Goal: Task Accomplishment & Management: Complete application form

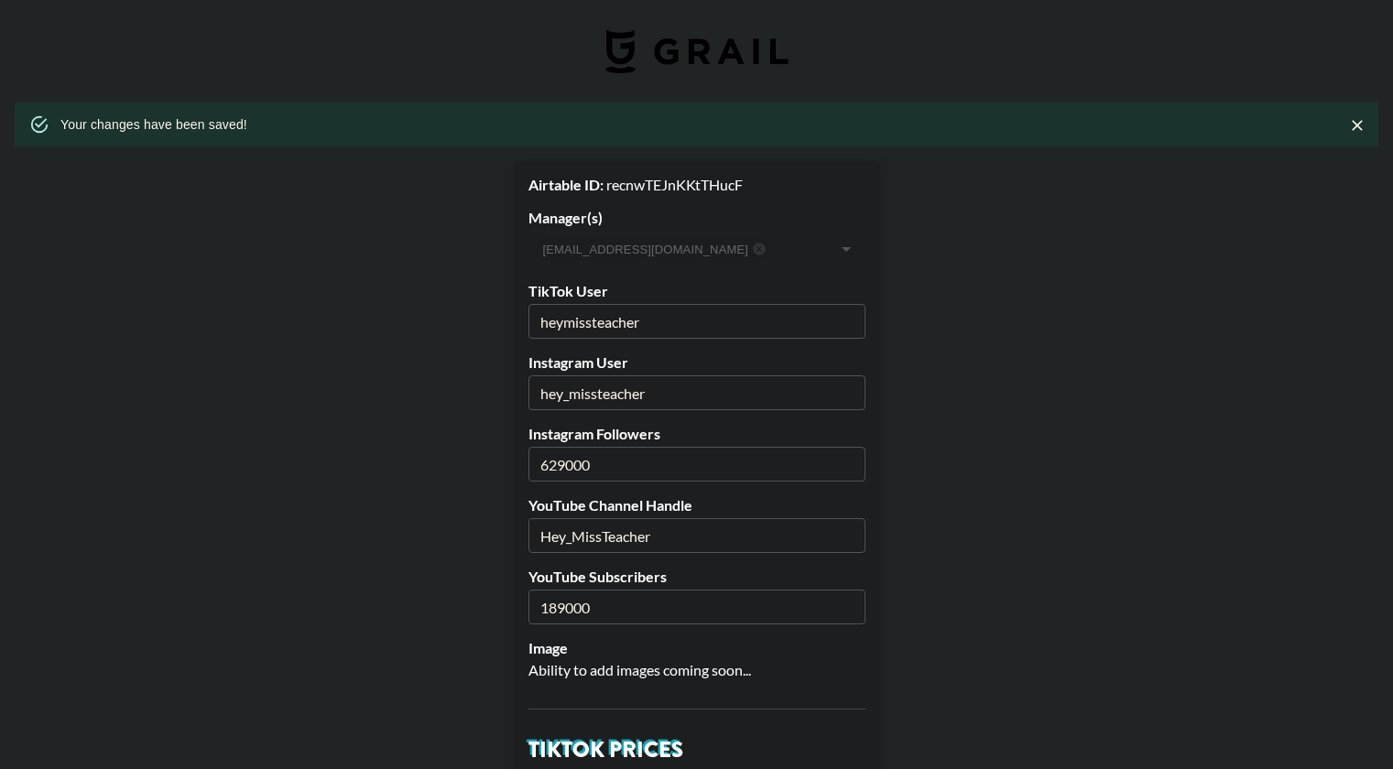
select select "USD"
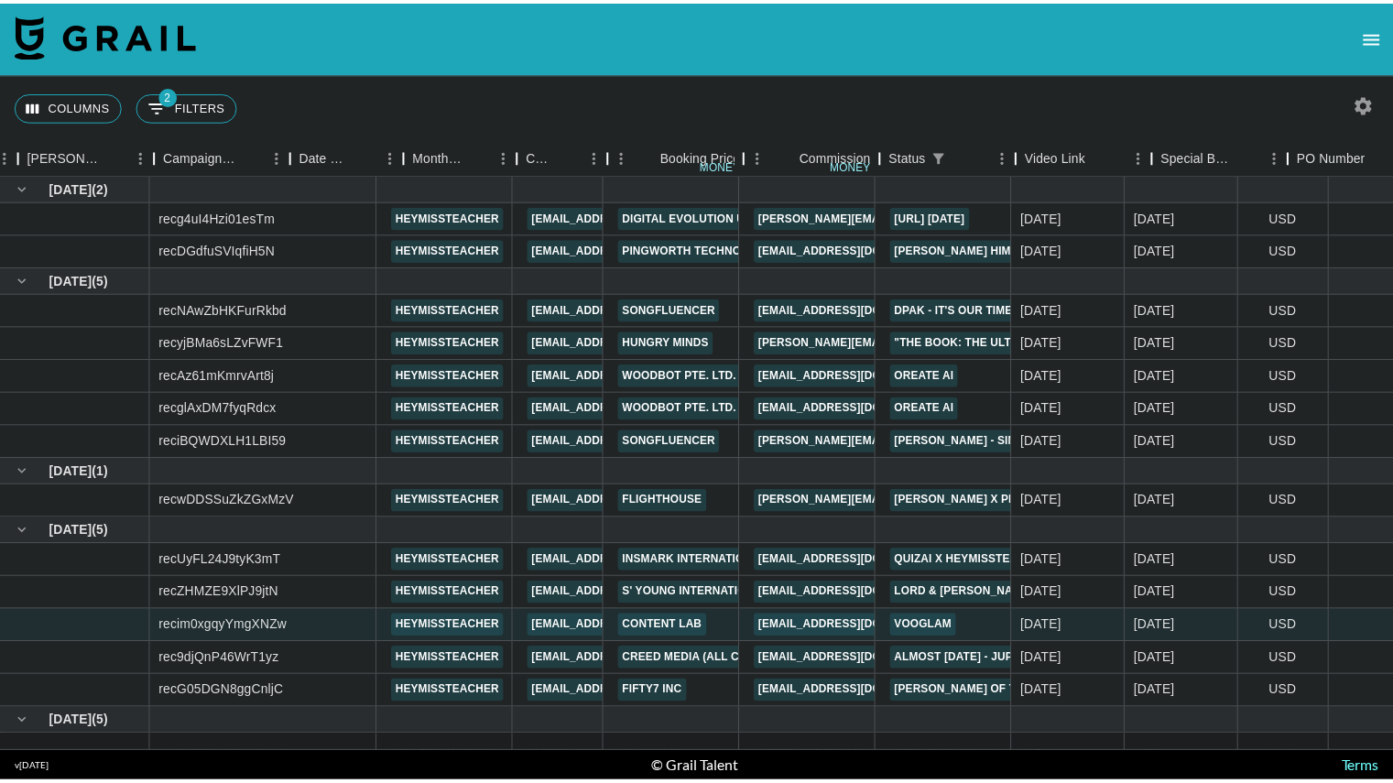
scroll to position [91, 728]
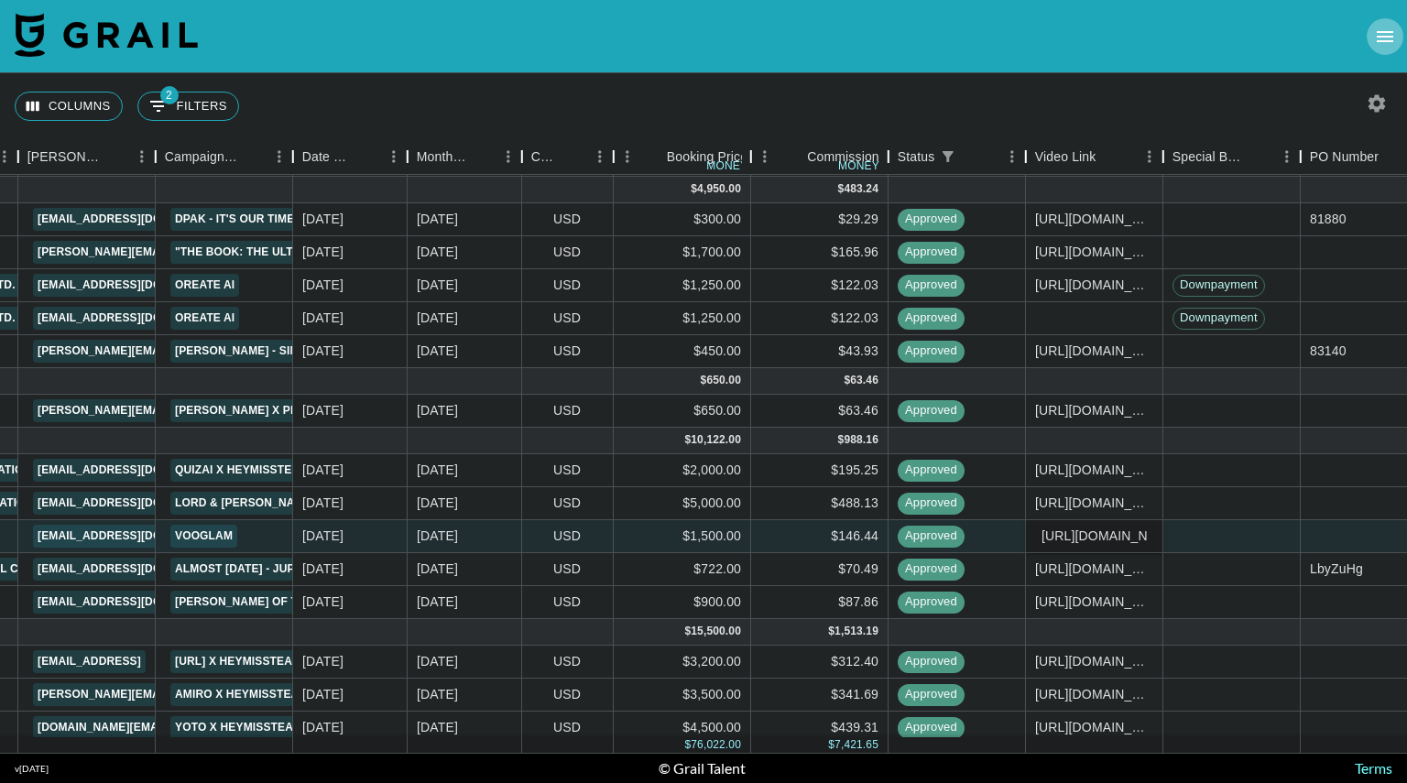
click at [1388, 29] on icon "open drawer" at bounding box center [1385, 37] width 22 height 22
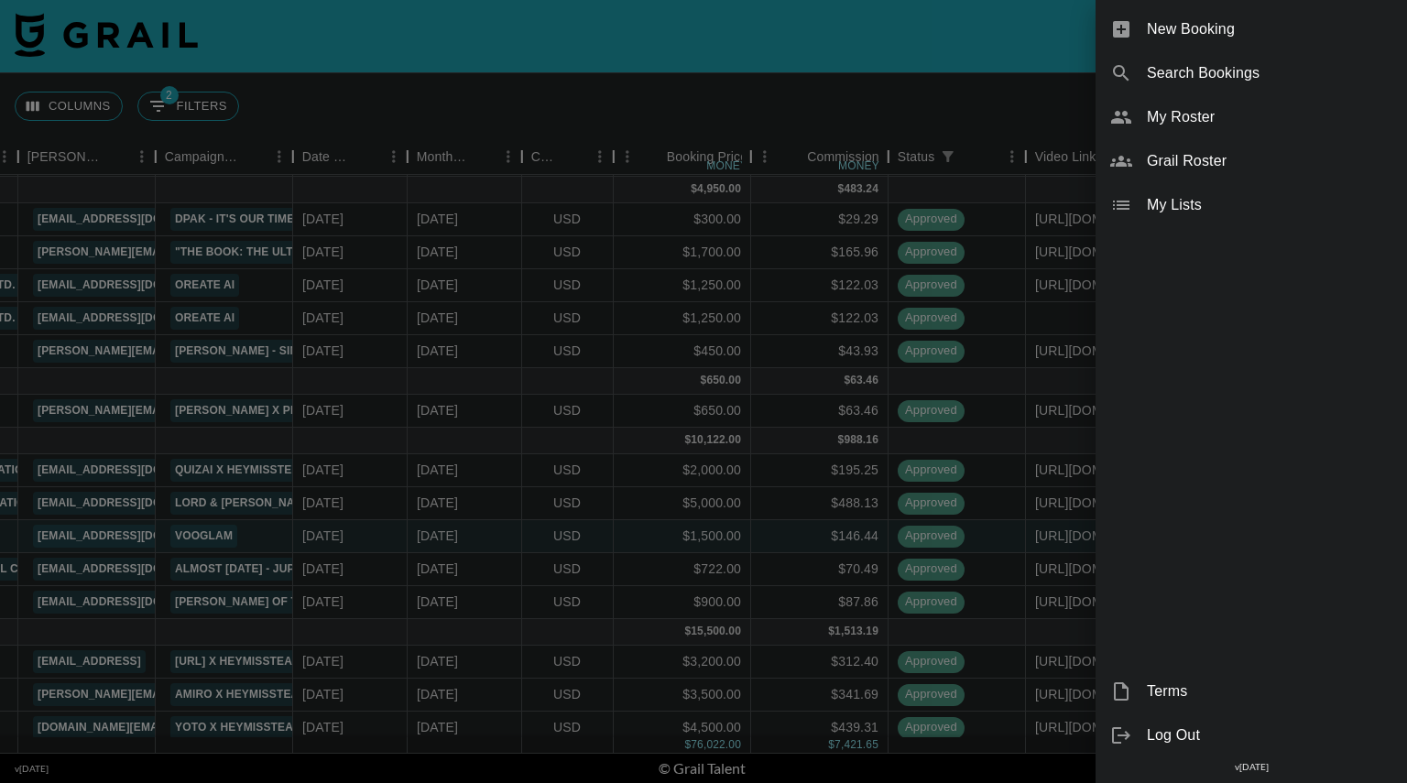
click at [944, 35] on div at bounding box center [703, 391] width 1407 height 783
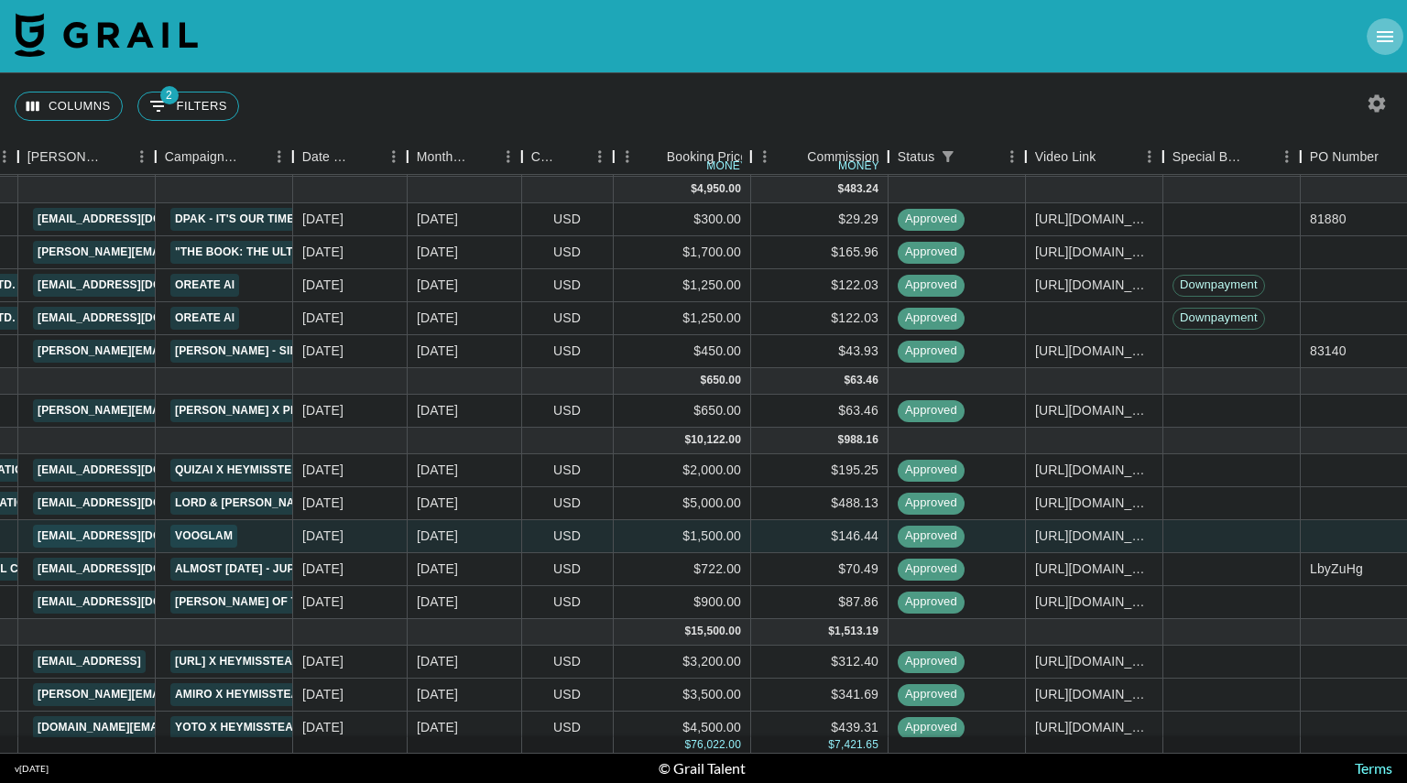
click at [1382, 34] on icon "open drawer" at bounding box center [1385, 37] width 22 height 22
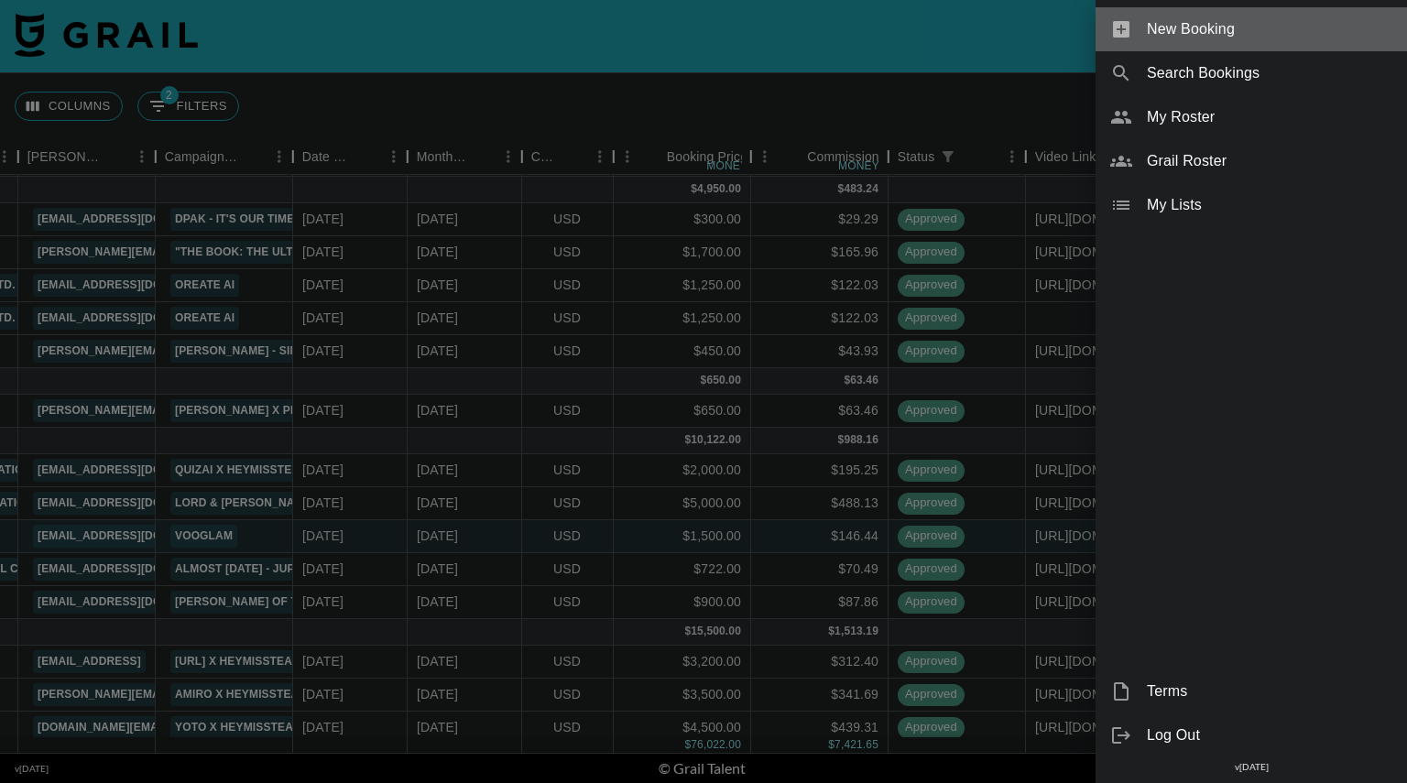
click at [1212, 27] on span "New Booking" at bounding box center [1268, 29] width 245 height 22
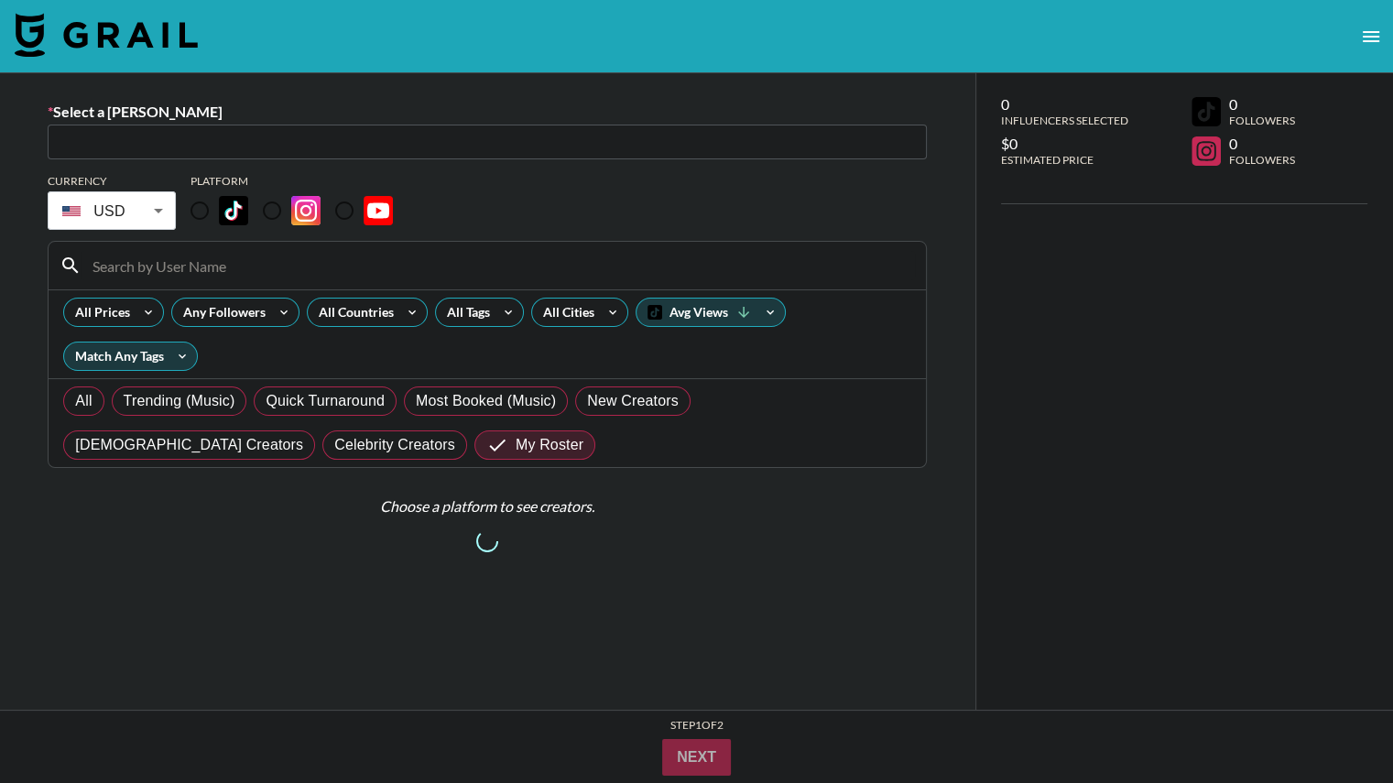
click at [231, 137] on input "text" at bounding box center [487, 142] width 857 height 21
click at [253, 141] on input "text" at bounding box center [487, 142] width 857 height 21
paste input "emerson@frontrowgroup.com"
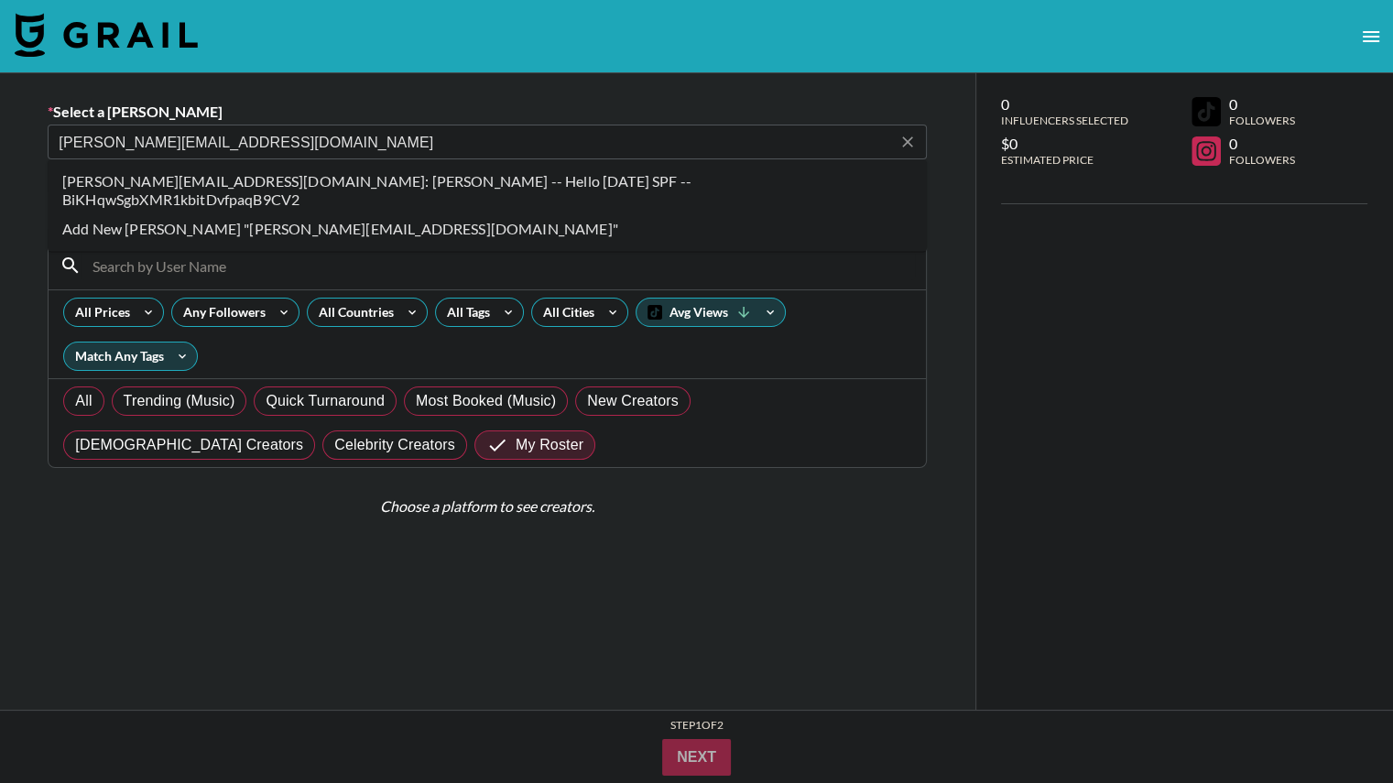
click at [366, 180] on li "emerson@frontrowgroup.com: Emerson Steele -- Hello Sunday SPF -- BiKHqwSgbXMR1k…" at bounding box center [487, 191] width 879 height 48
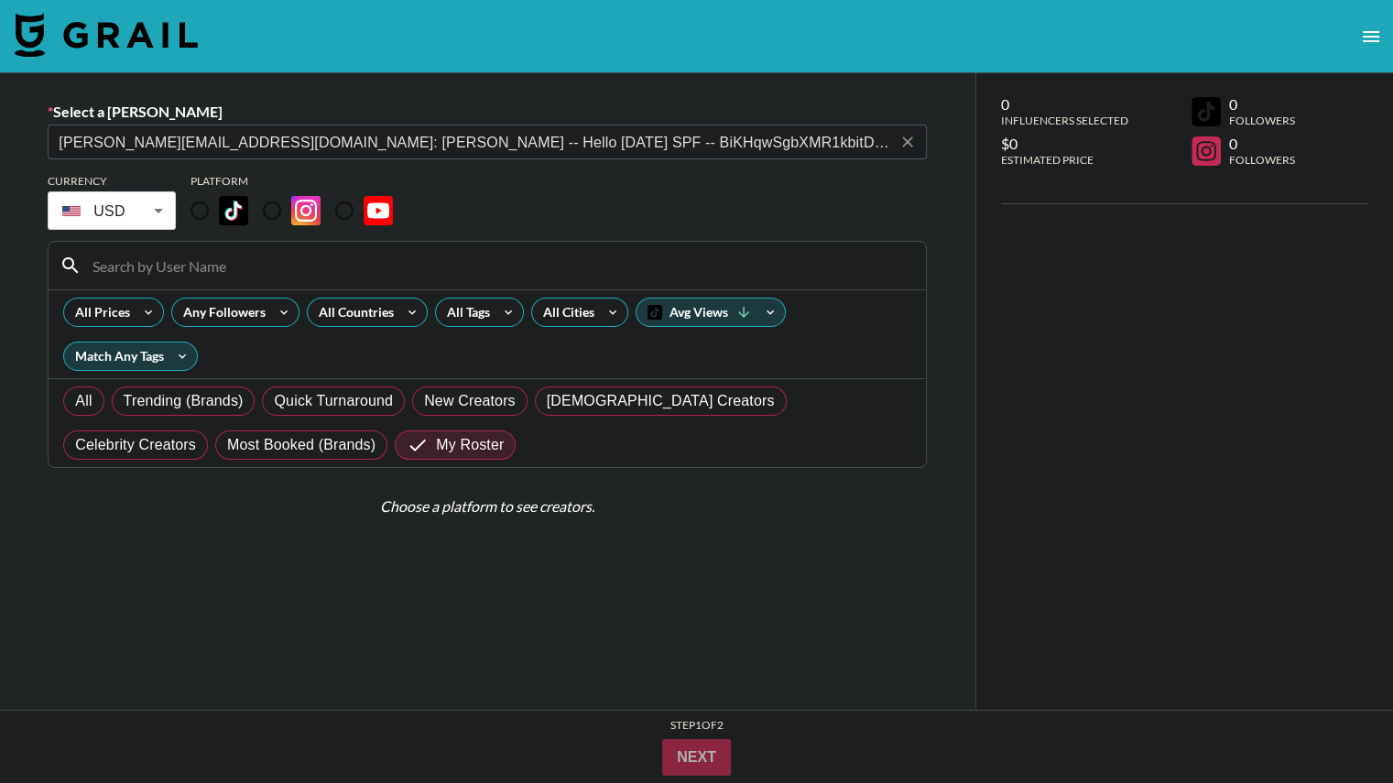
type input "emerson@frontrowgroup.com: Emerson Steele -- Hello Sunday SPF -- BiKHqwSgbXMR1k…"
click at [202, 215] on input "radio" at bounding box center [199, 210] width 38 height 38
radio input "true"
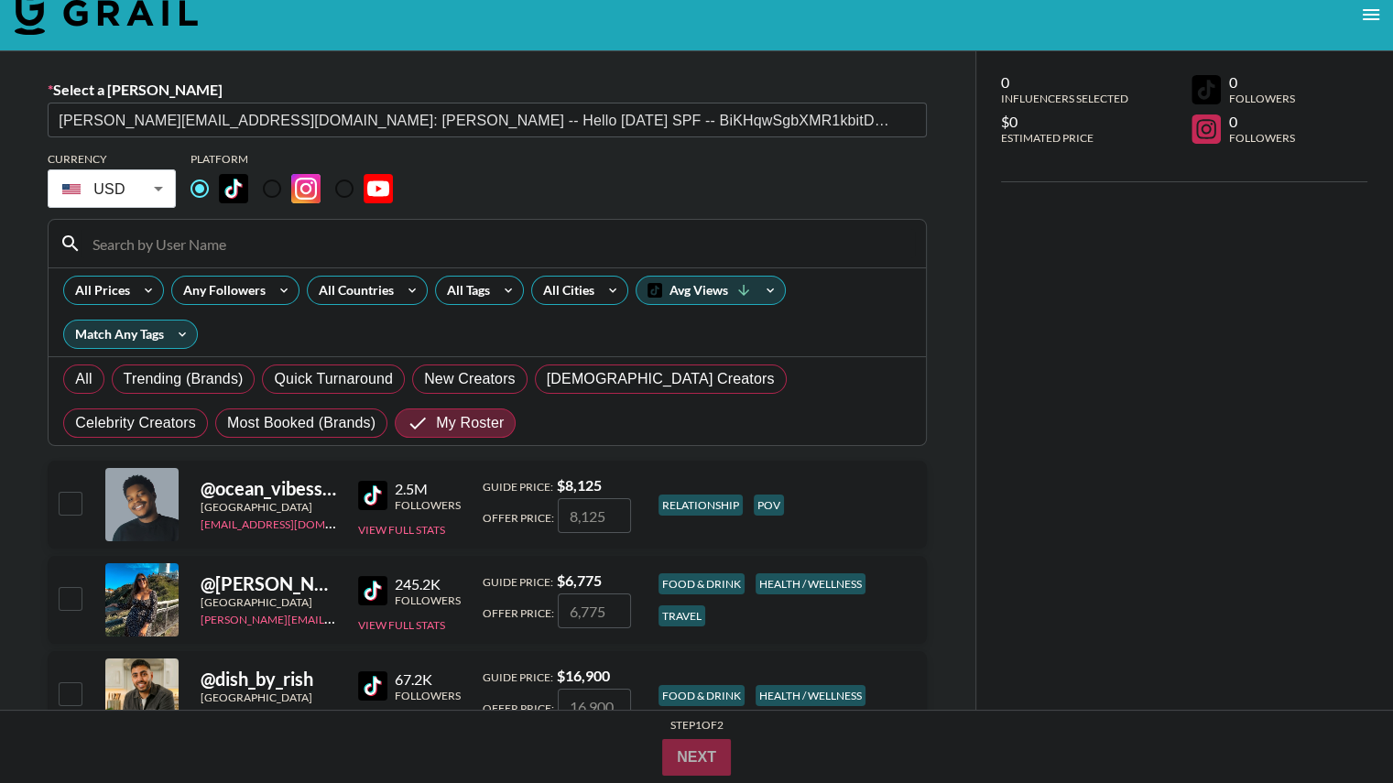
scroll to position [22, 0]
click at [258, 241] on input at bounding box center [497, 243] width 833 height 29
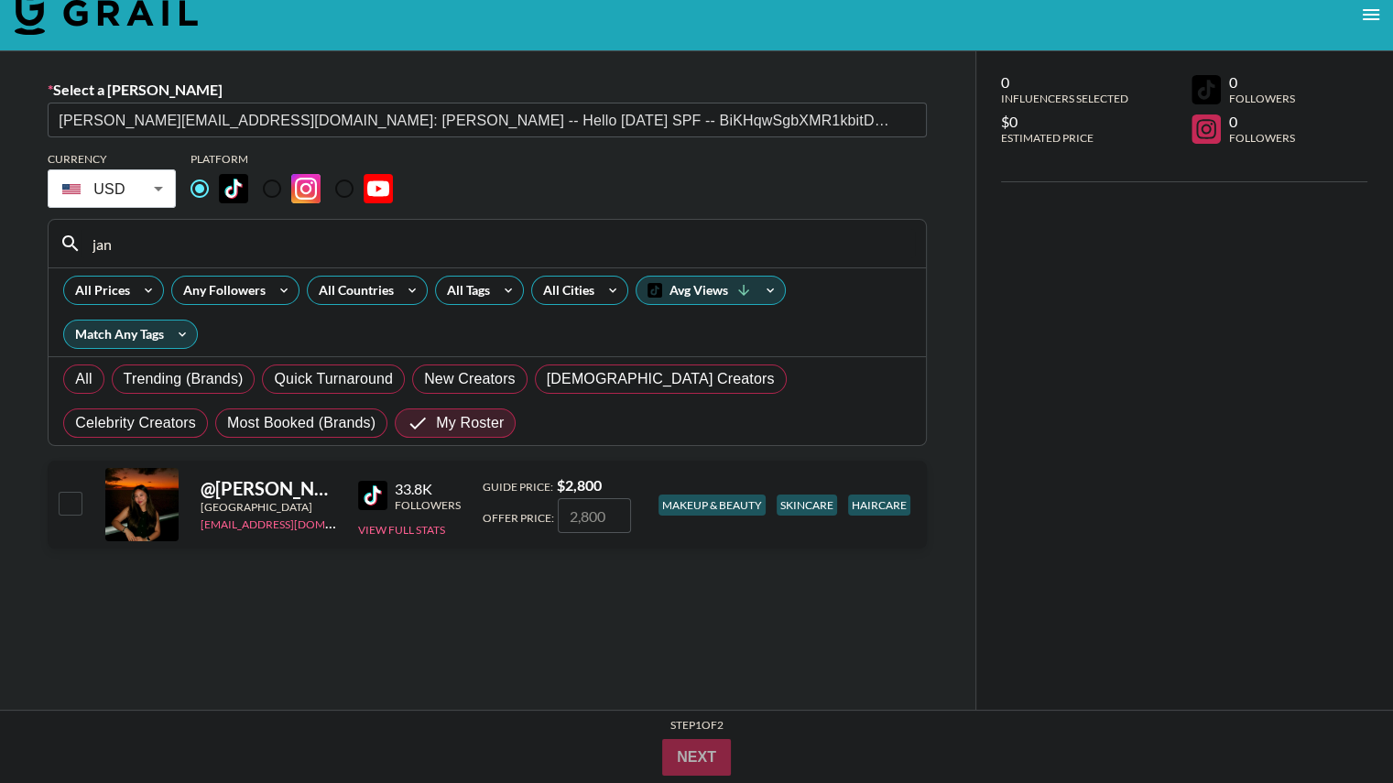
type input "jan"
click at [591, 516] on input "number" at bounding box center [594, 515] width 73 height 35
checkbox input "true"
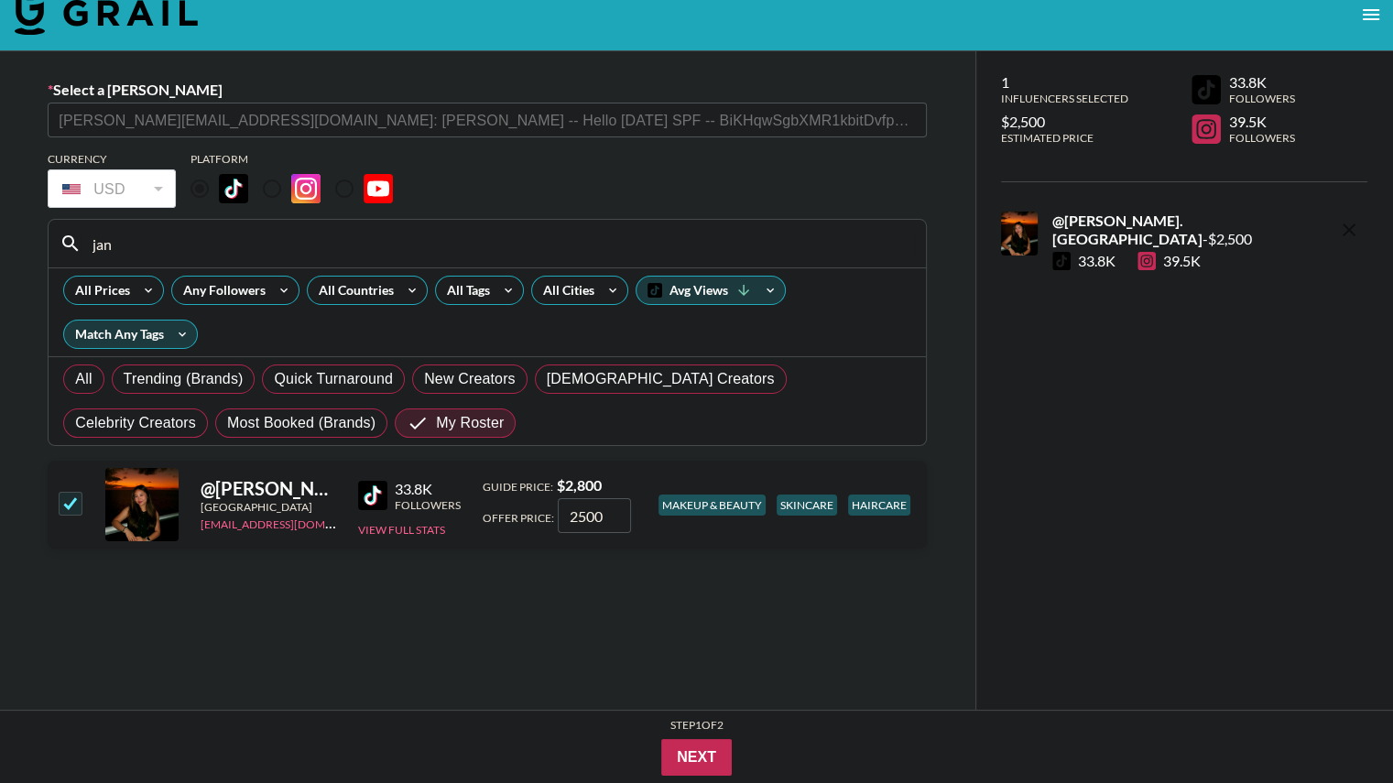
type input "2500"
click at [783, 609] on section "Currency USD USD ​ Platform jan All Prices Any Followers All Countries All Tags…" at bounding box center [487, 455] width 879 height 636
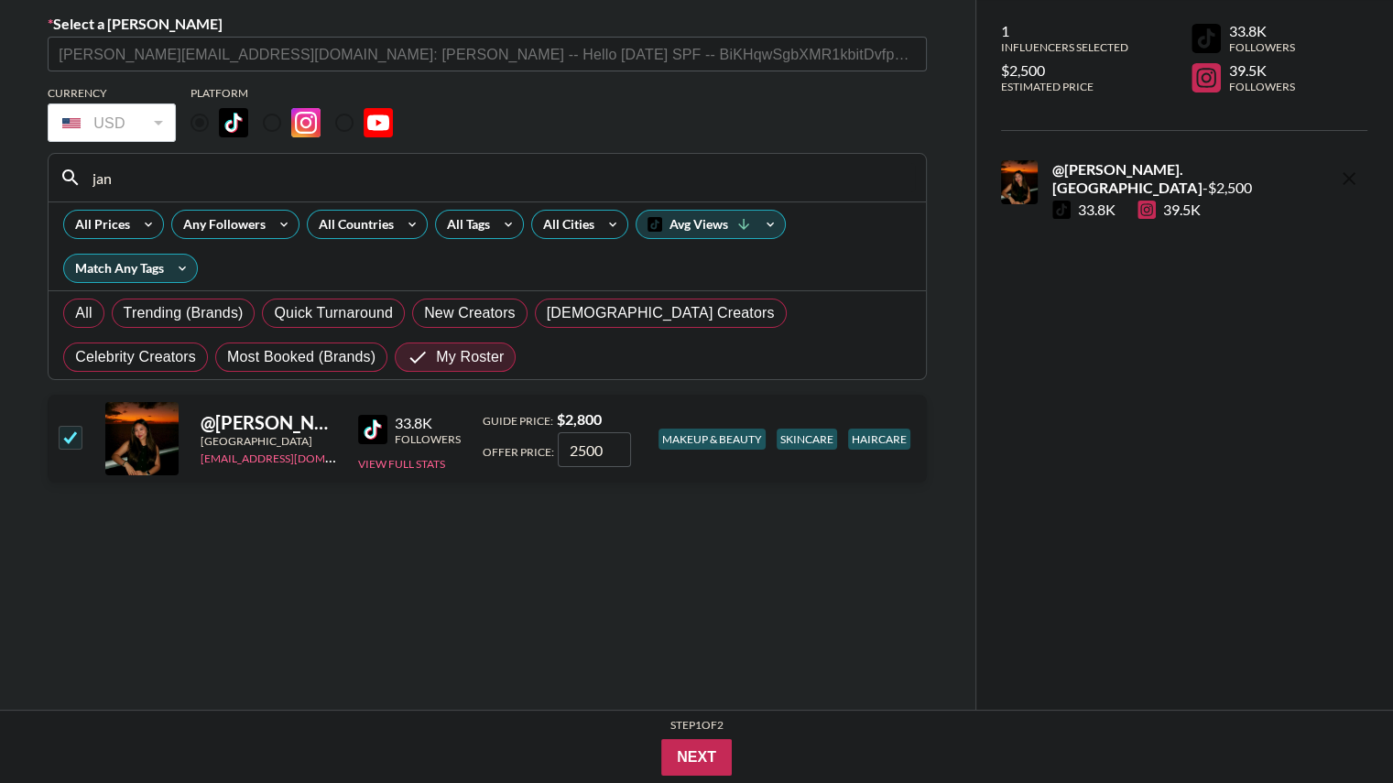
scroll to position [90, 0]
click at [708, 754] on button "Next" at bounding box center [696, 757] width 71 height 37
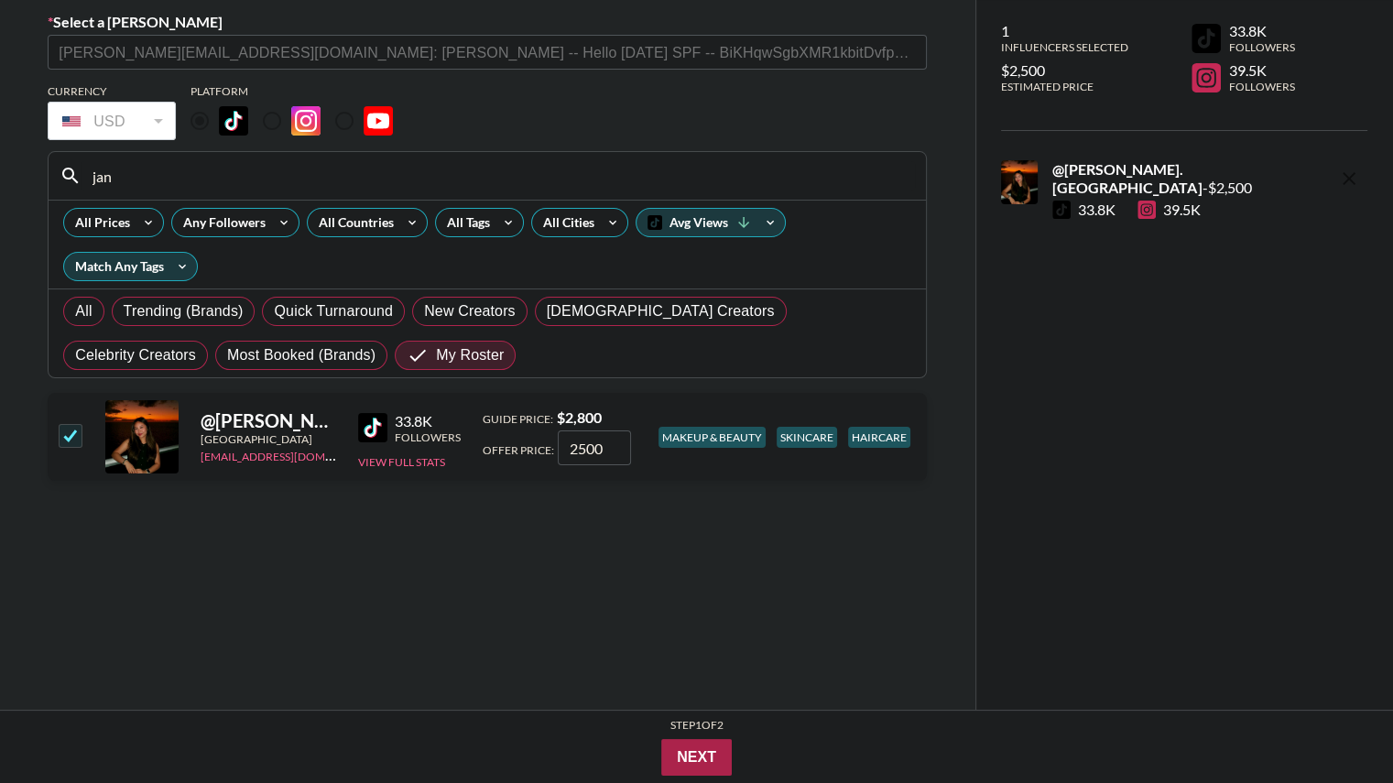
scroll to position [73, 0]
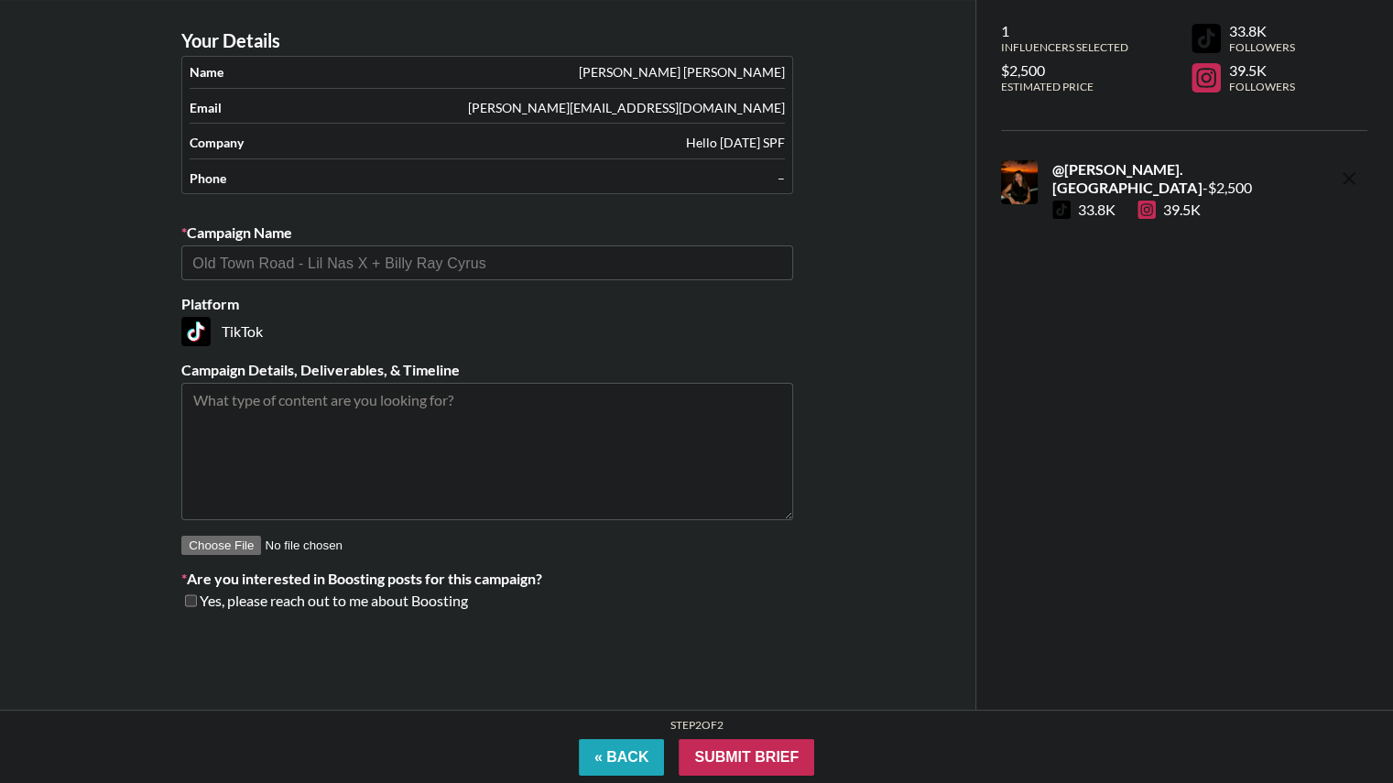
click at [480, 265] on input "text" at bounding box center [487, 263] width 590 height 21
paste input "OUAI TikTok Shop VIP Partner"
type input "OUAI TikTok Shop VIP Partner"
click at [411, 259] on input "text" at bounding box center [487, 263] width 590 height 21
paste input "OUAI TikTok Shop VIP Partner"
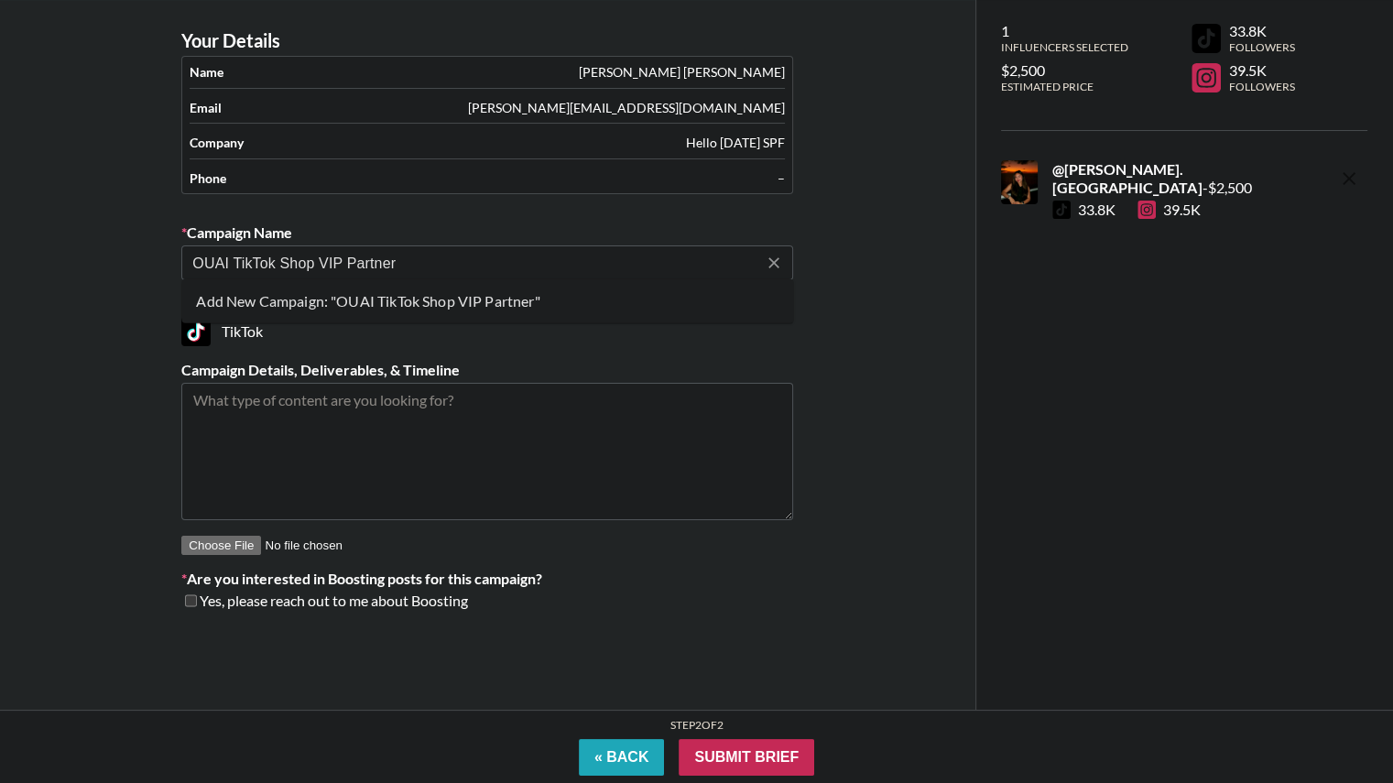
drag, startPoint x: 414, startPoint y: 259, endPoint x: 320, endPoint y: 264, distance: 94.4
click at [320, 264] on input "OUAI TikTok Shop VIP Partner" at bounding box center [474, 263] width 565 height 21
click at [504, 302] on li "Add New Campaign: "OUAI TikTok Shop Partnership"" at bounding box center [487, 301] width 612 height 29
type input "OUAI TikTok Shop Partnership"
click at [371, 402] on textarea at bounding box center [487, 451] width 612 height 137
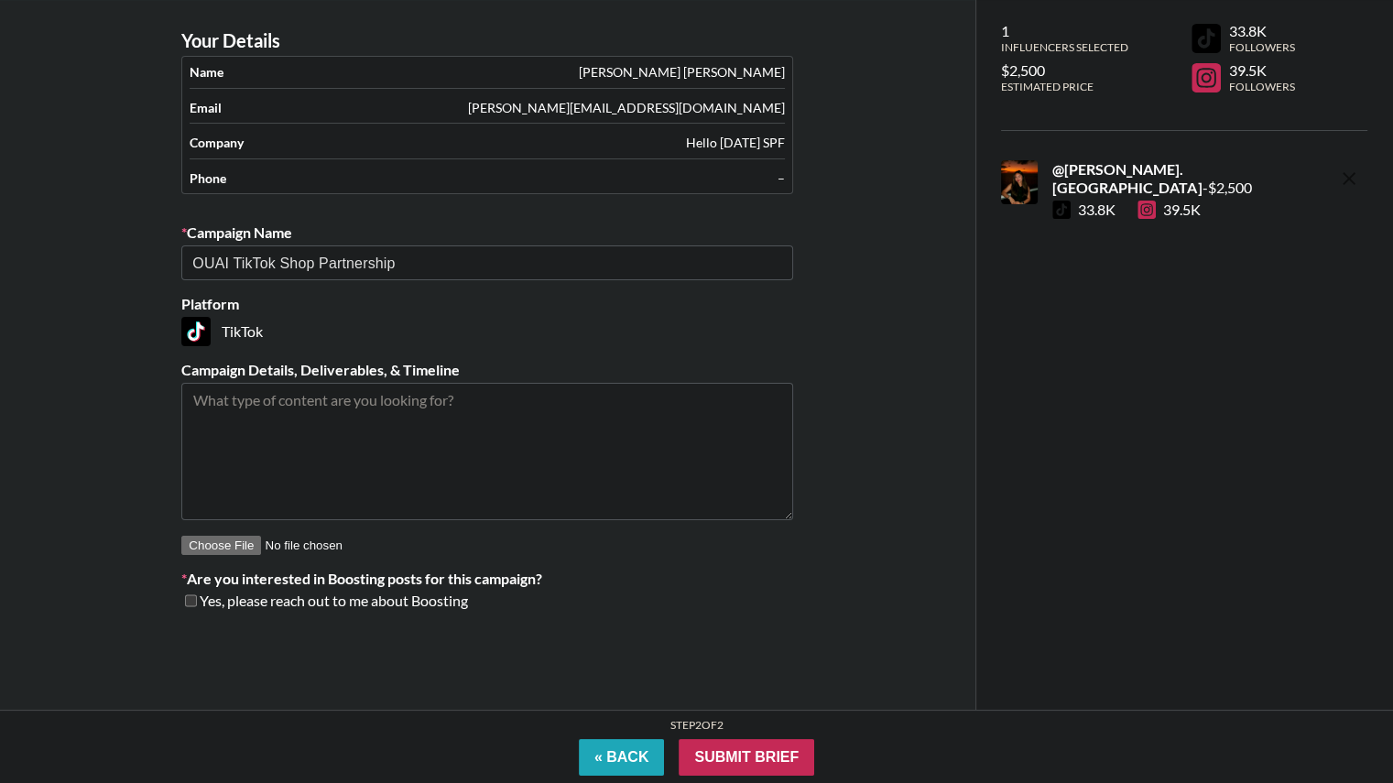
paste textarea "1x TikTok Shop Focused Video OUAI TikTok Shop Showcase Inclusion 30 Days Paid U…"
click at [529, 504] on textarea "1x TikTok Shop Focused Video OUAI TikTok Shop Showcase Inclusion 30 Days Paid U…" at bounding box center [487, 451] width 612 height 137
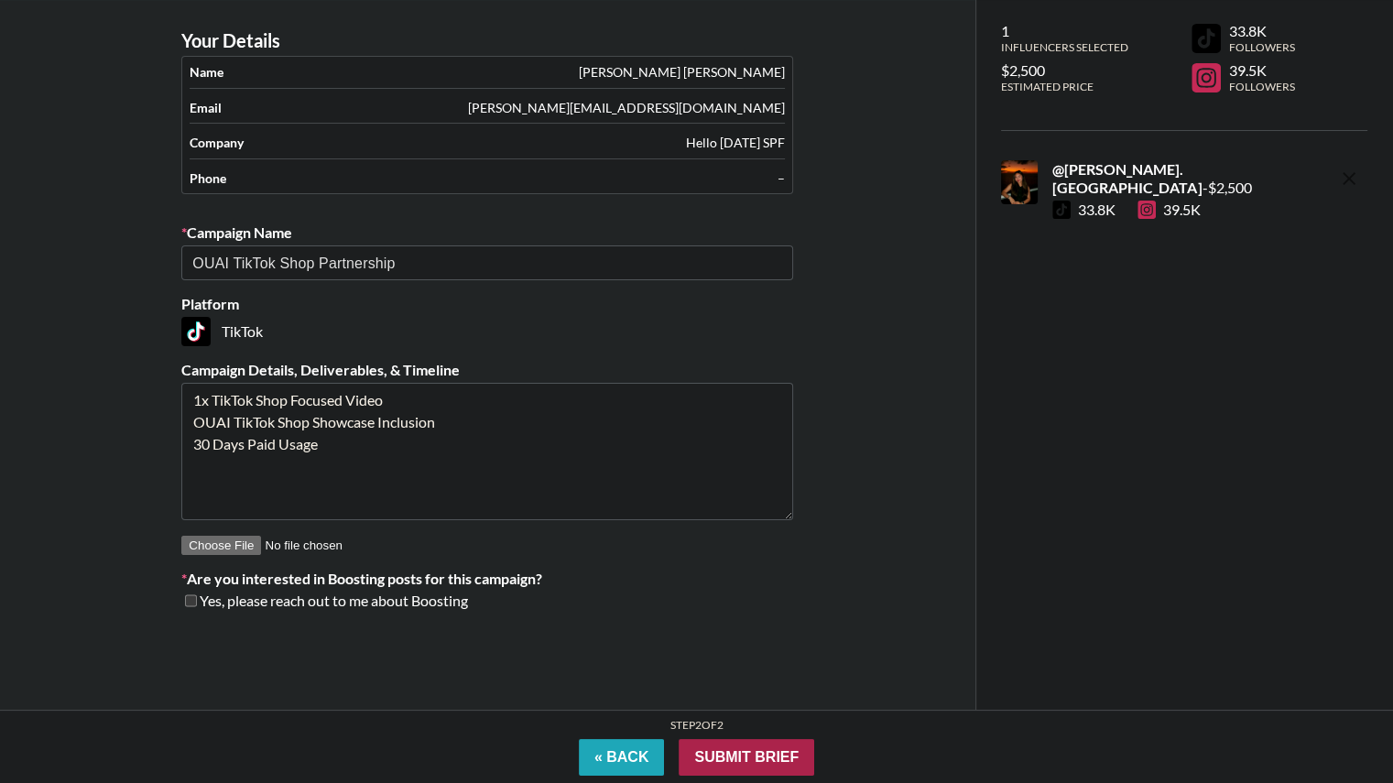
type textarea "1x TikTok Shop Focused Video OUAI TikTok Shop Showcase Inclusion 30 Days Paid U…"
click at [751, 758] on input "Submit Brief" at bounding box center [747, 757] width 136 height 37
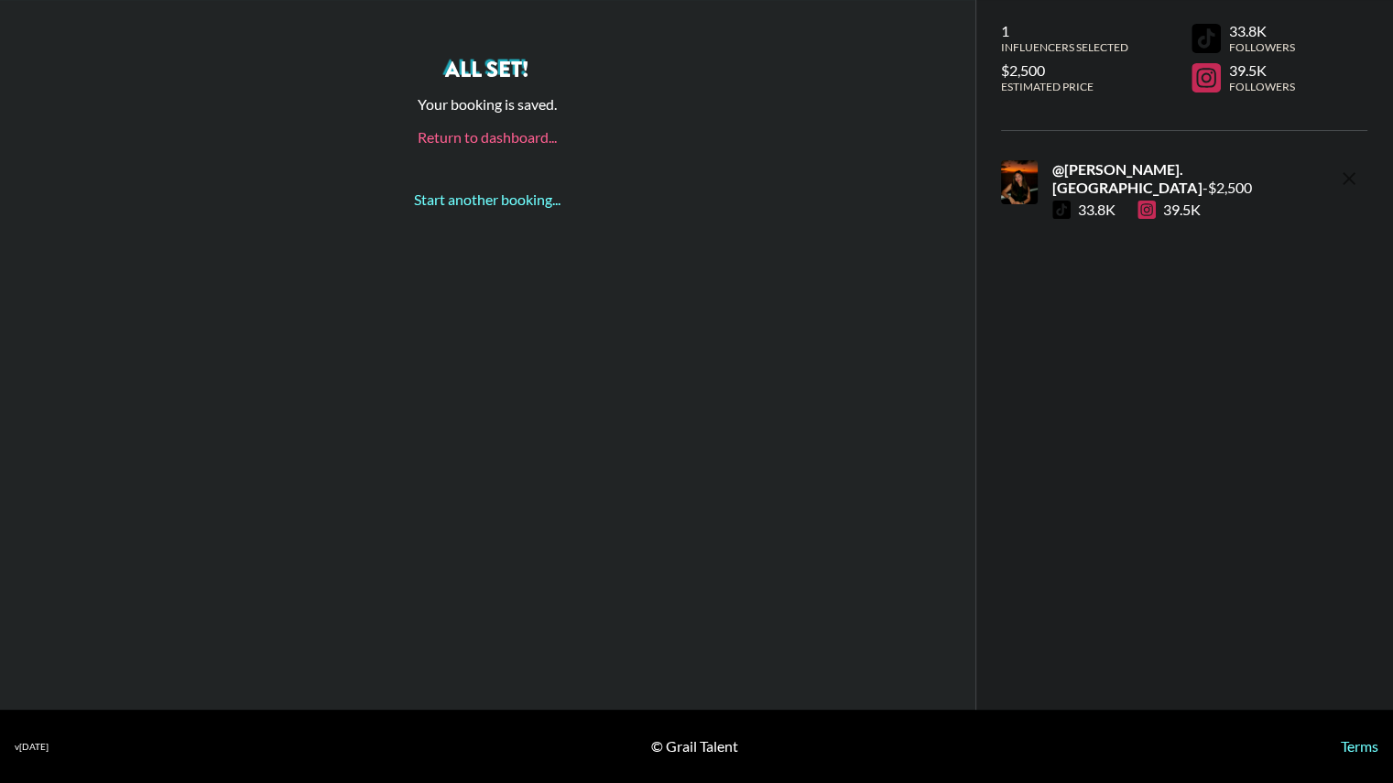
click at [519, 135] on link "Return to dashboard..." at bounding box center [487, 136] width 139 height 17
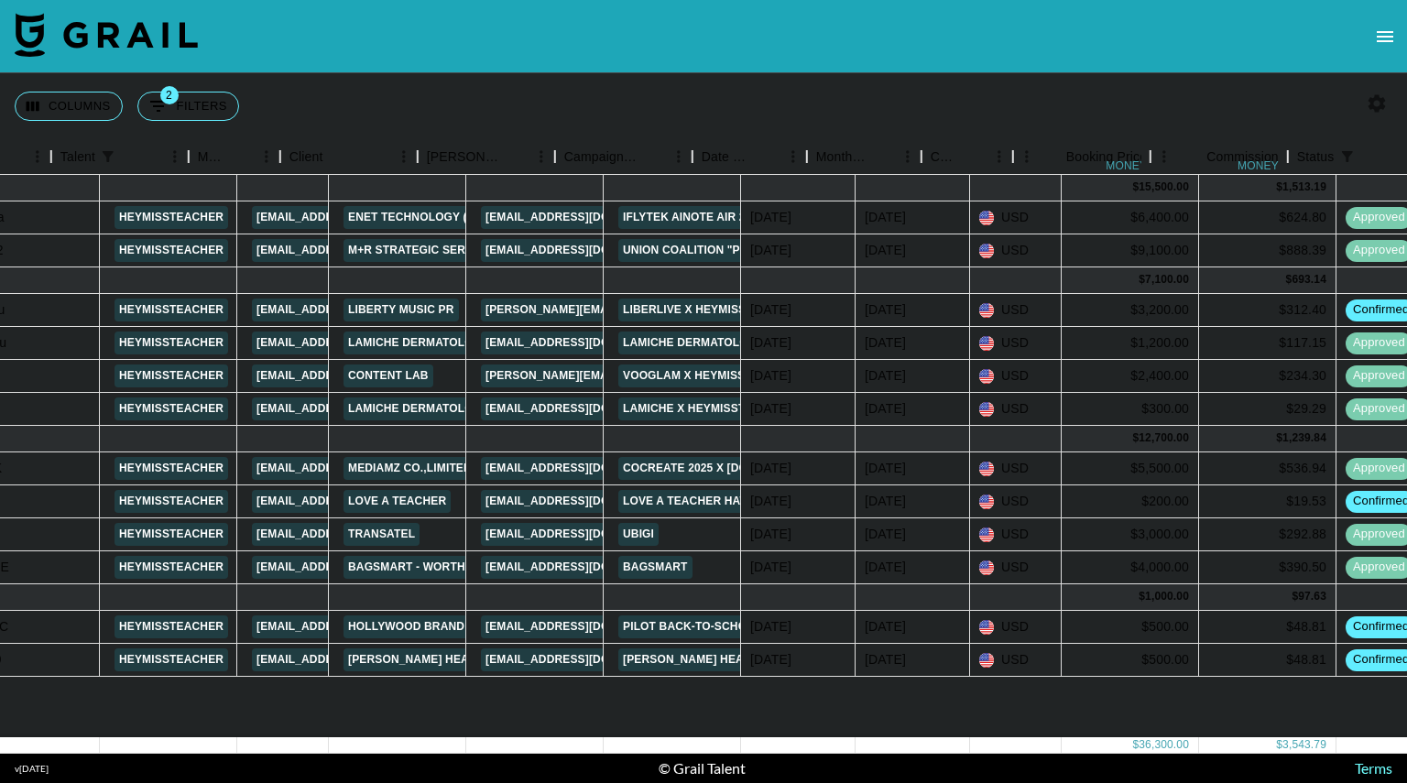
scroll to position [0, 238]
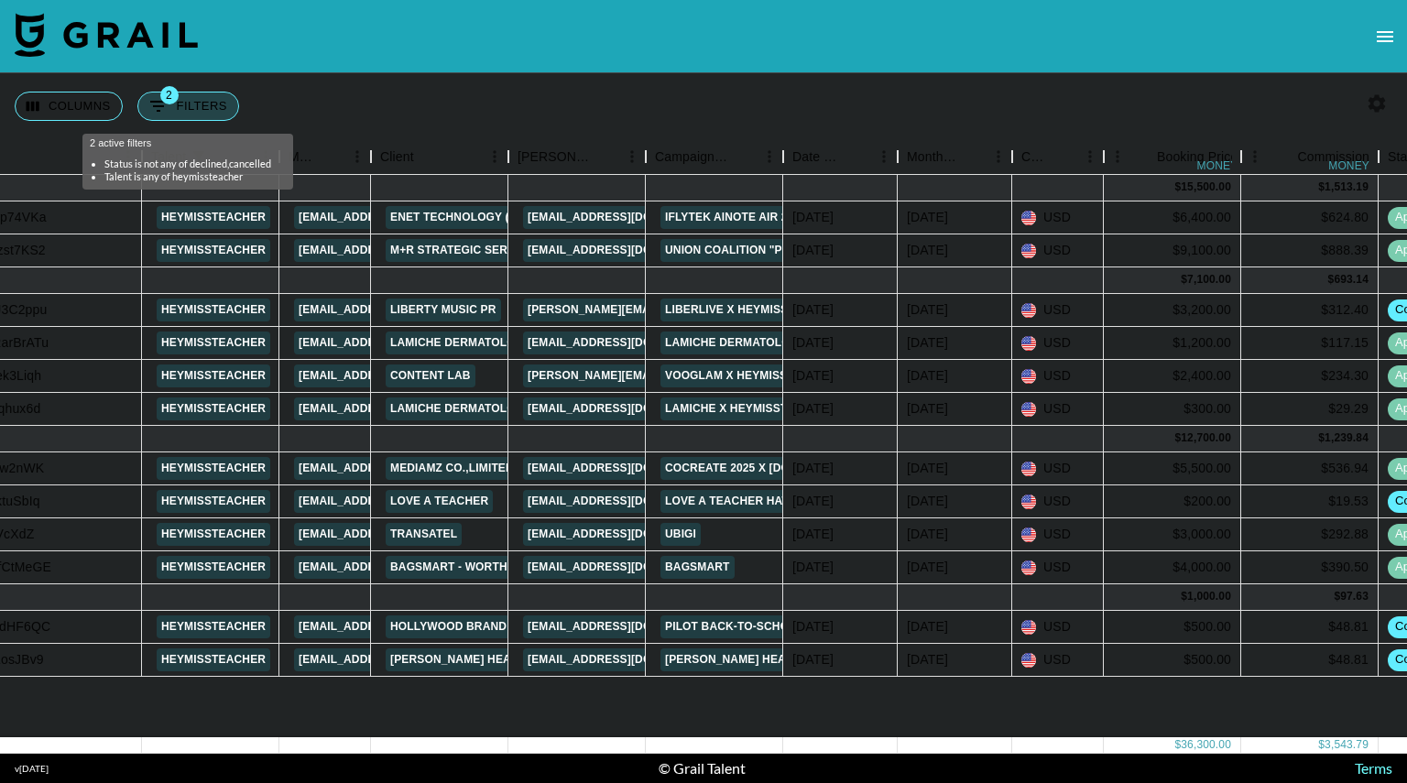
click at [192, 100] on button "2 Filters" at bounding box center [188, 106] width 102 height 29
select select "status"
select select "isNotAnyOf"
select select "talentName"
select select "isAnyOf"
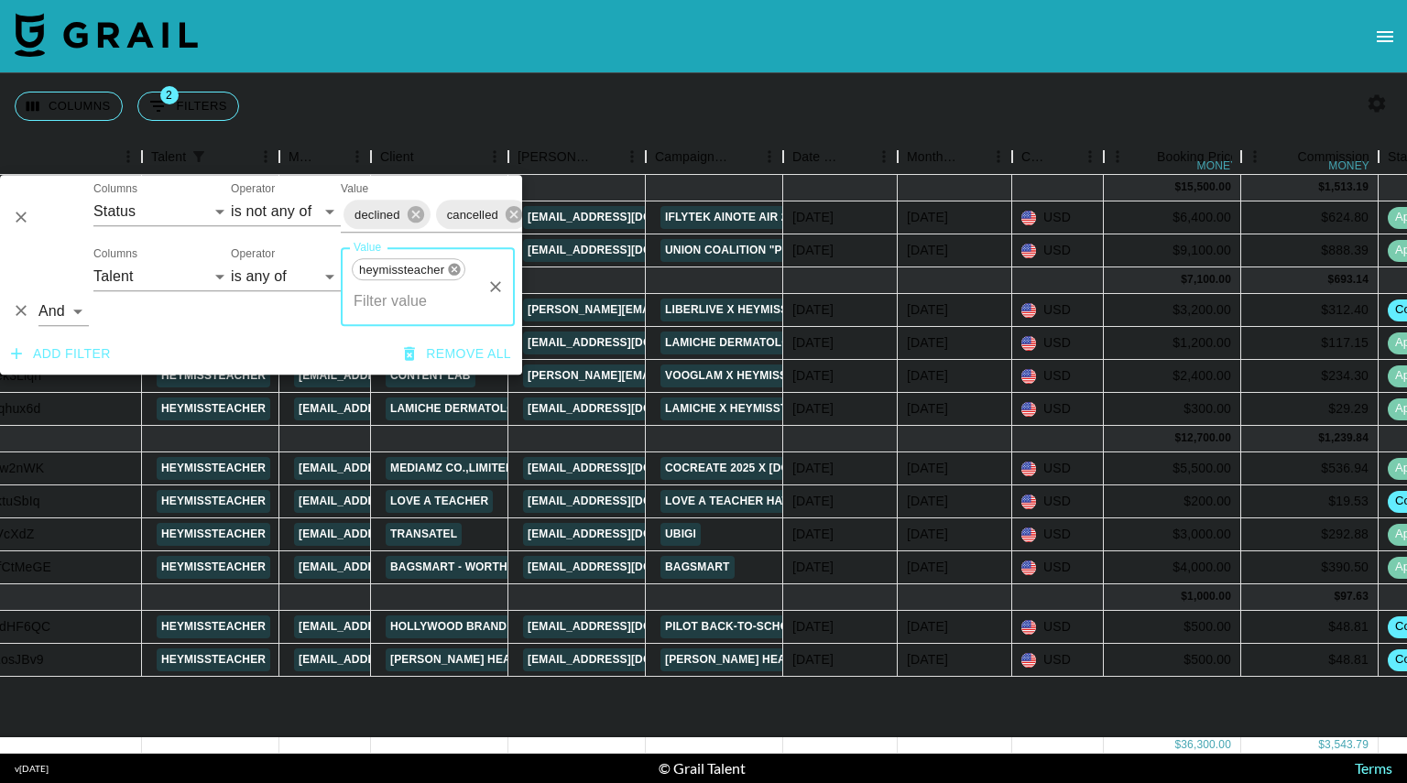
click at [456, 269] on icon at bounding box center [454, 270] width 12 height 12
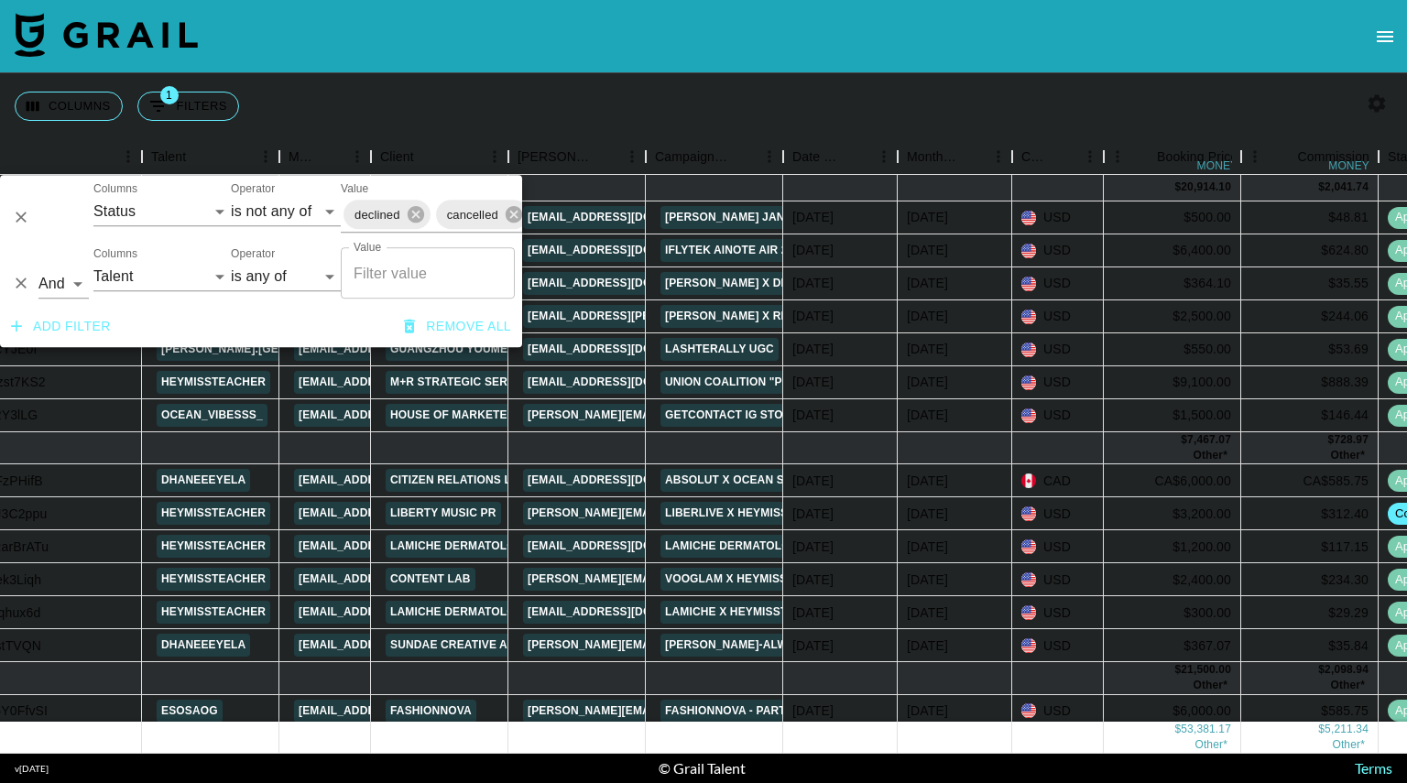
click at [943, 118] on div "Columns 1 Filters + Booking" at bounding box center [703, 106] width 1407 height 66
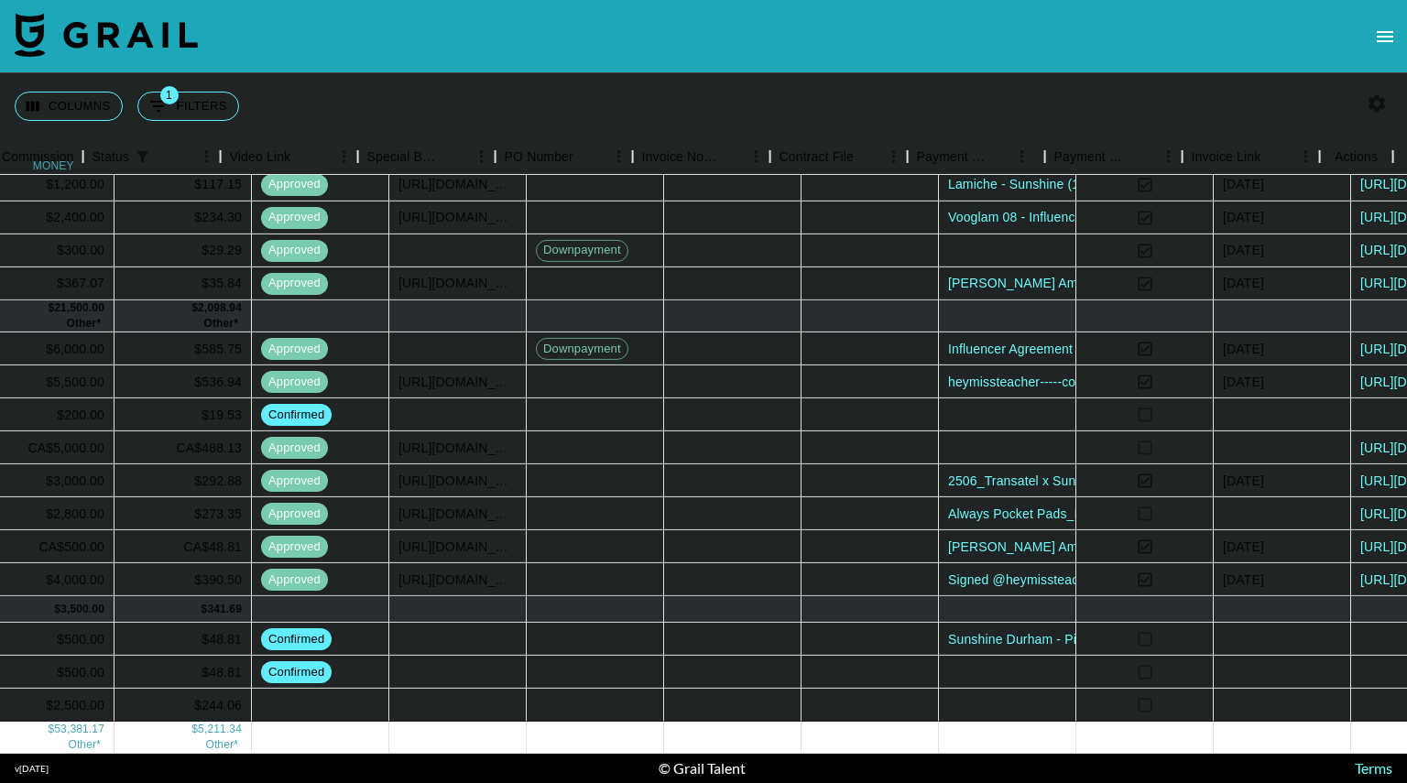
scroll to position [375, 1533]
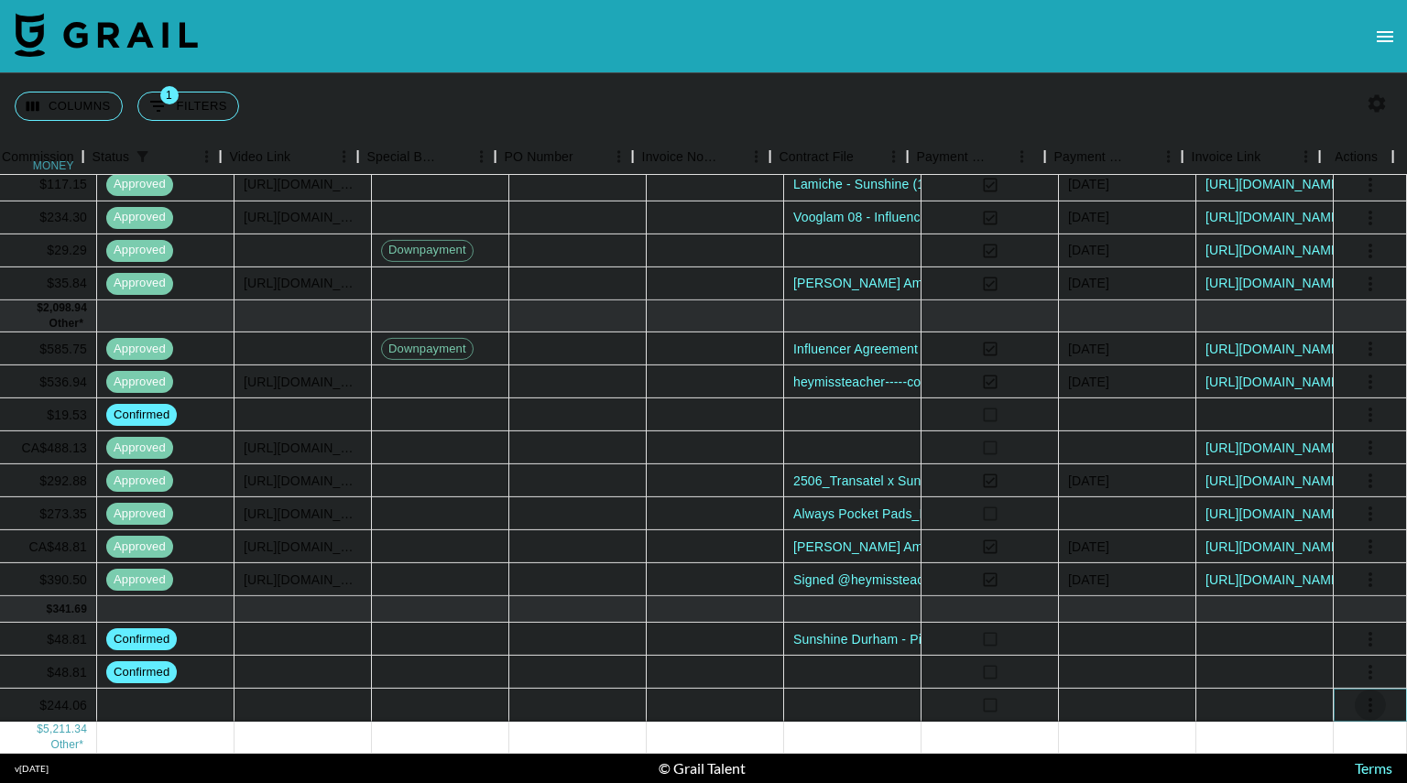
click at [1359, 694] on icon "select merge strategy" at bounding box center [1370, 705] width 22 height 22
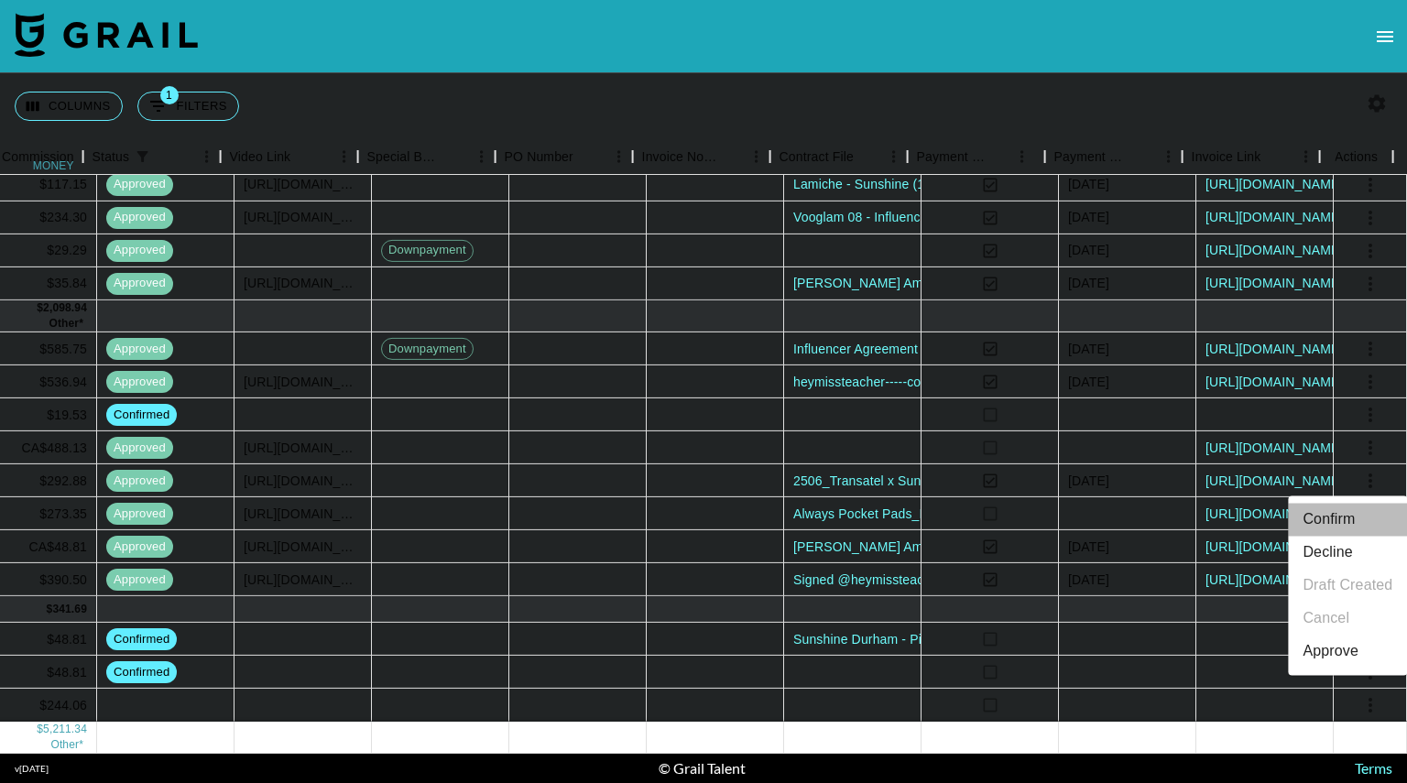
click at [1327, 524] on li "Confirm" at bounding box center [1346, 519] width 119 height 33
click at [873, 691] on div at bounding box center [852, 705] width 137 height 33
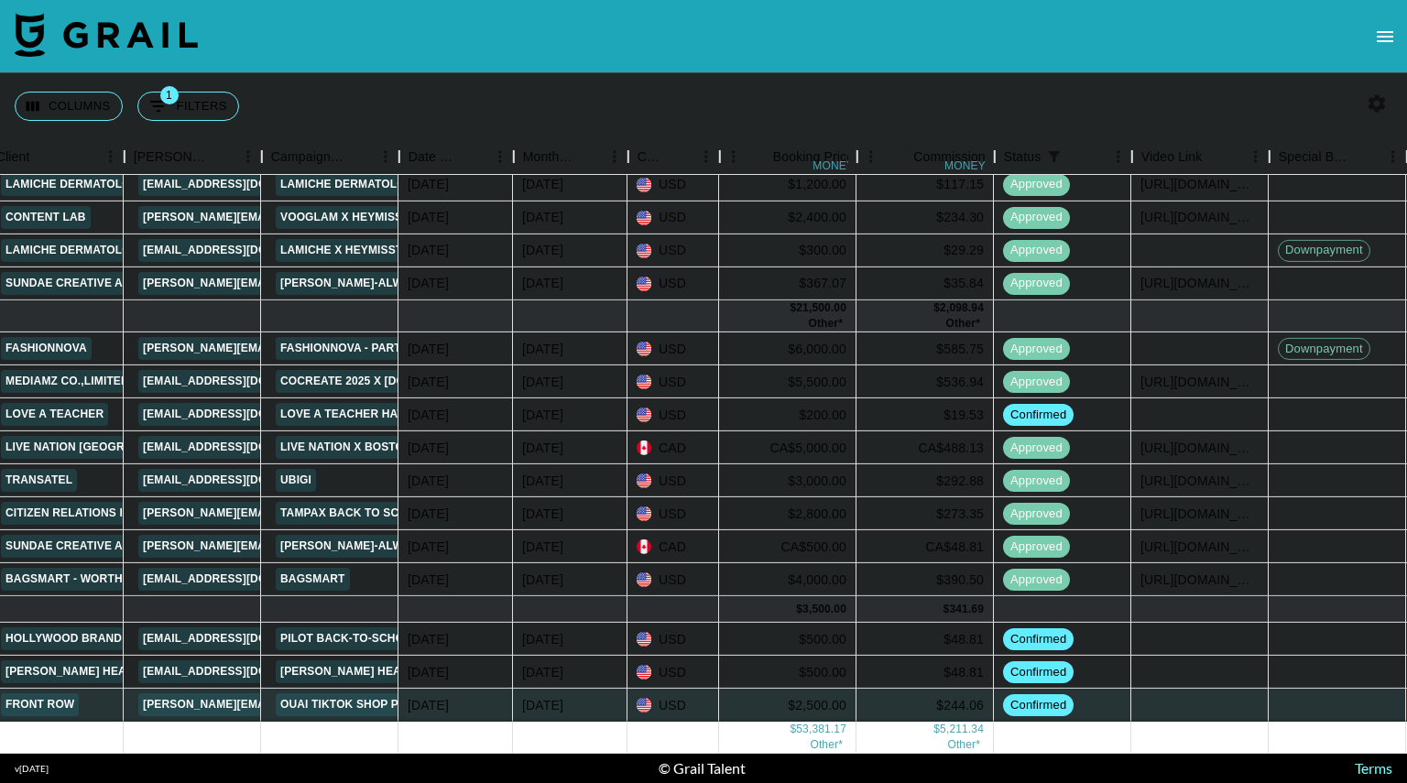
scroll to position [375, 622]
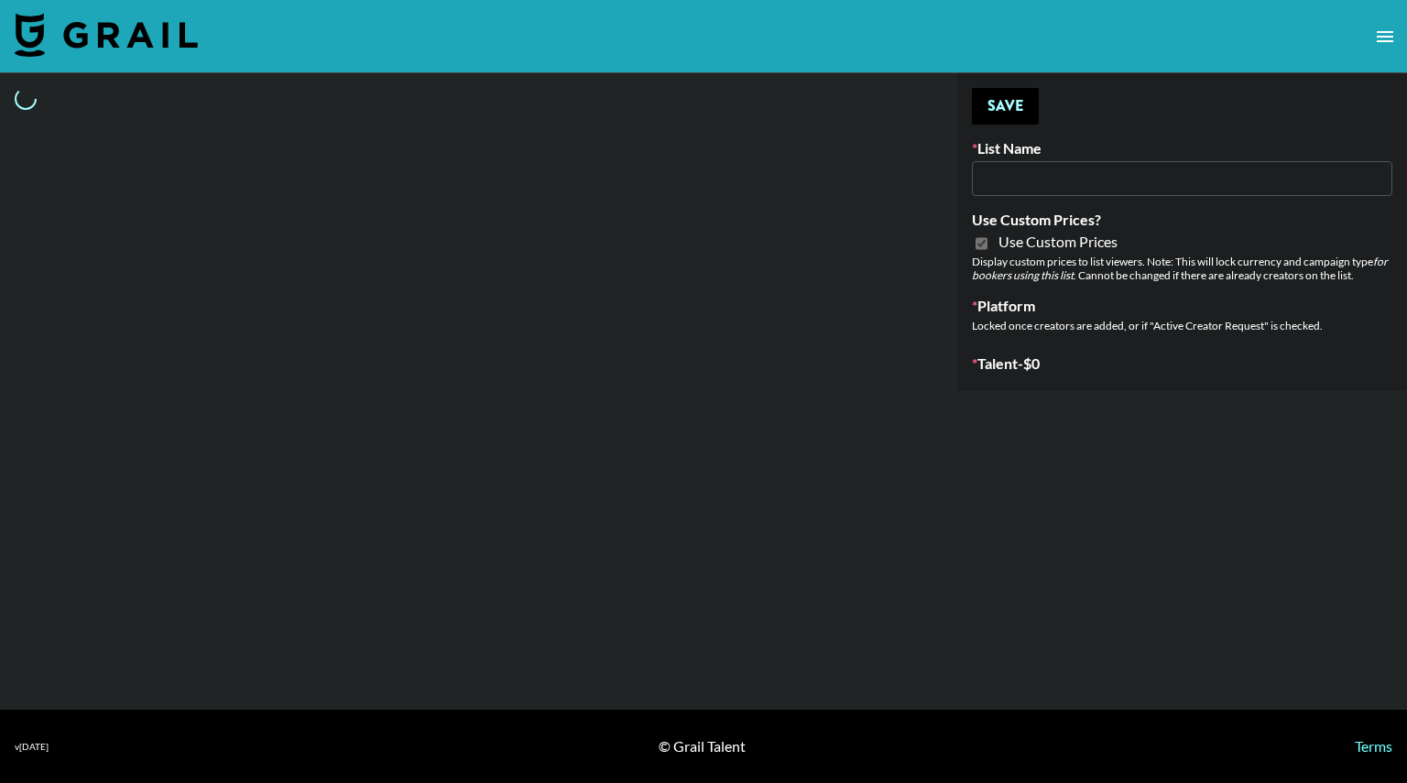
type input "Gfal"
checkbox input "true"
select select "Brand"
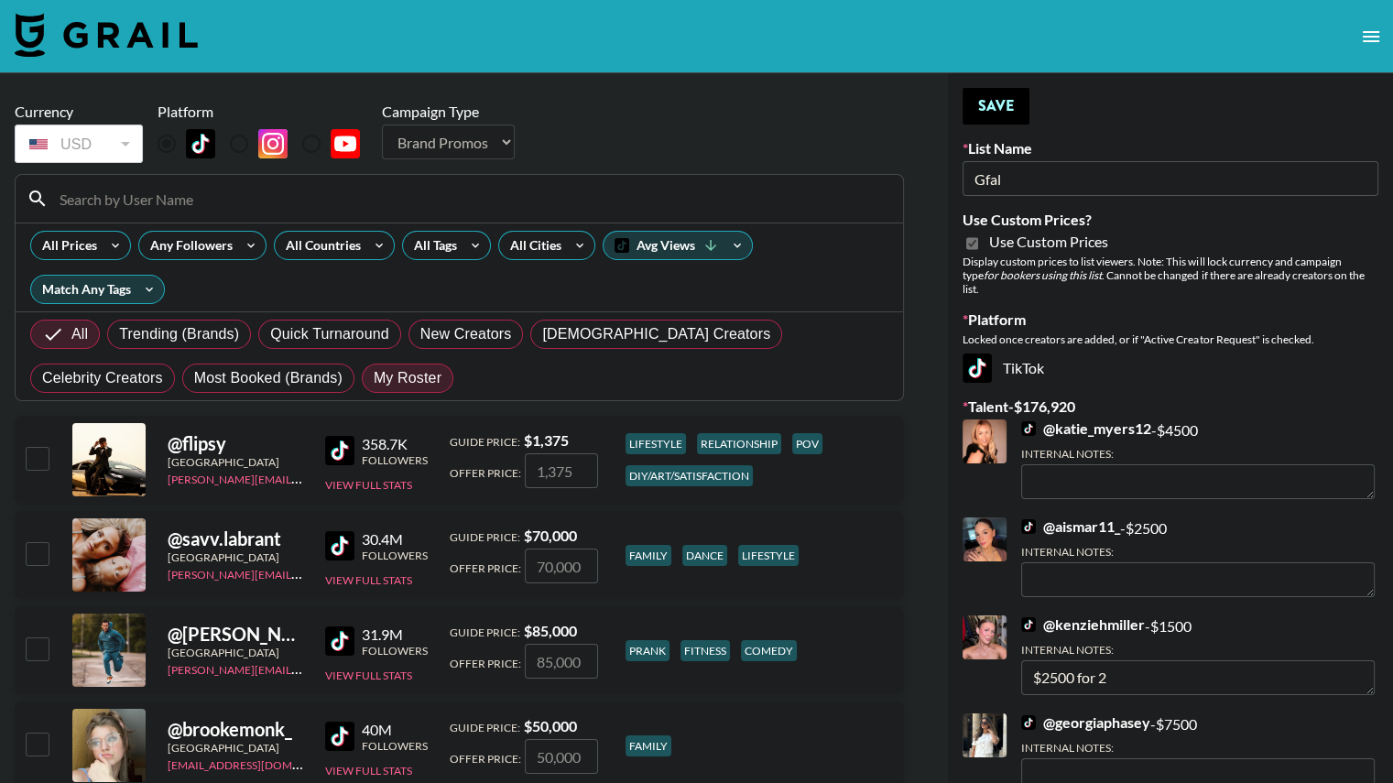
click at [374, 375] on span "My Roster" at bounding box center [408, 378] width 68 height 22
click at [374, 378] on input "My Roster" at bounding box center [374, 378] width 0 height 0
radio input "true"
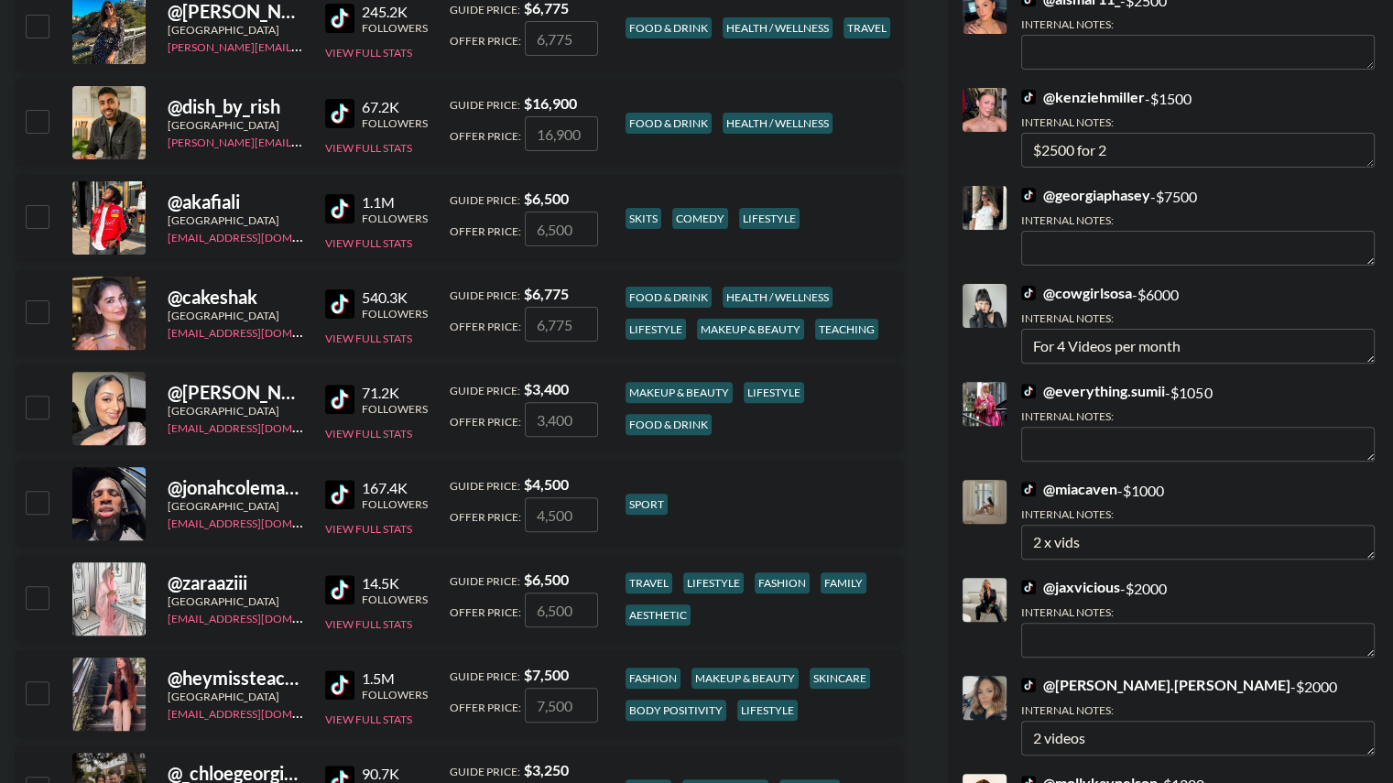
scroll to position [552, 0]
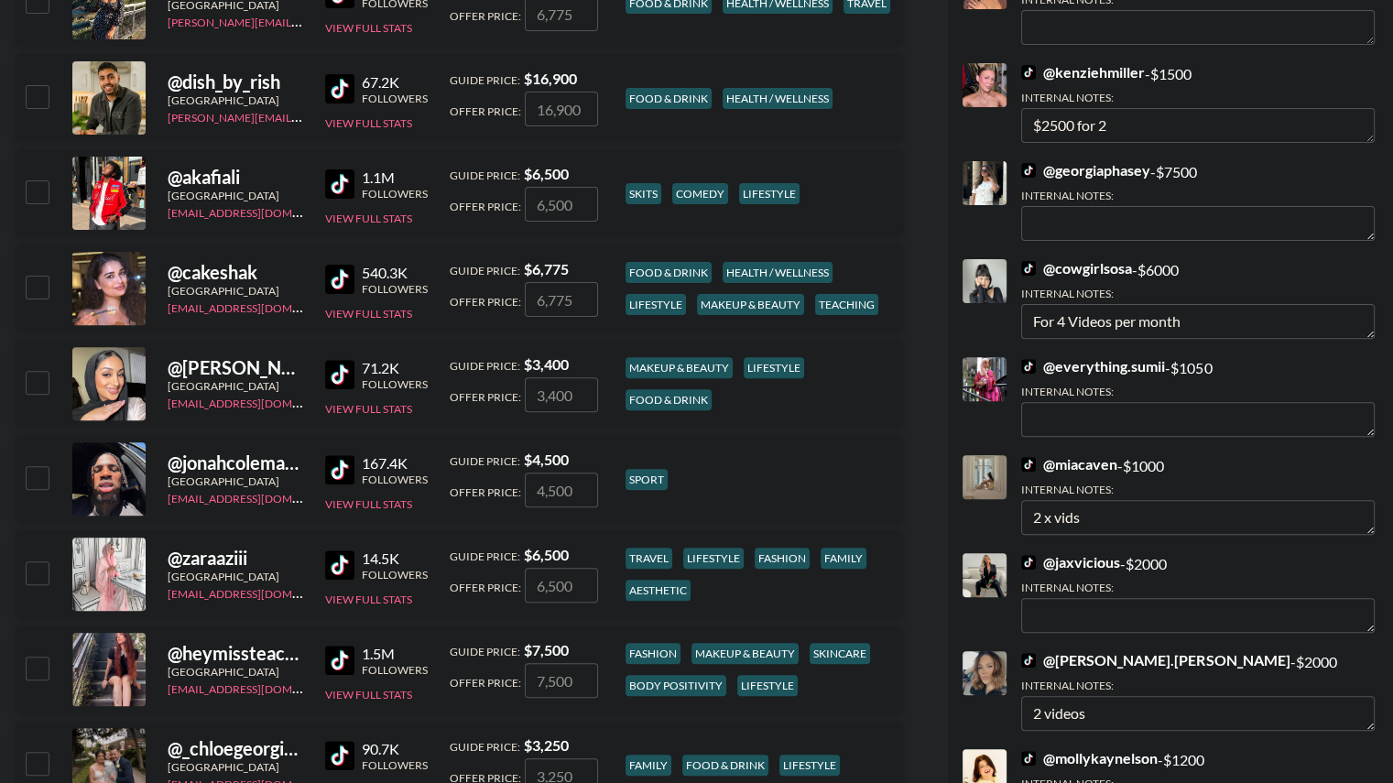
click at [28, 289] on input "checkbox" at bounding box center [37, 287] width 22 height 22
checkbox input "true"
type input "6775"
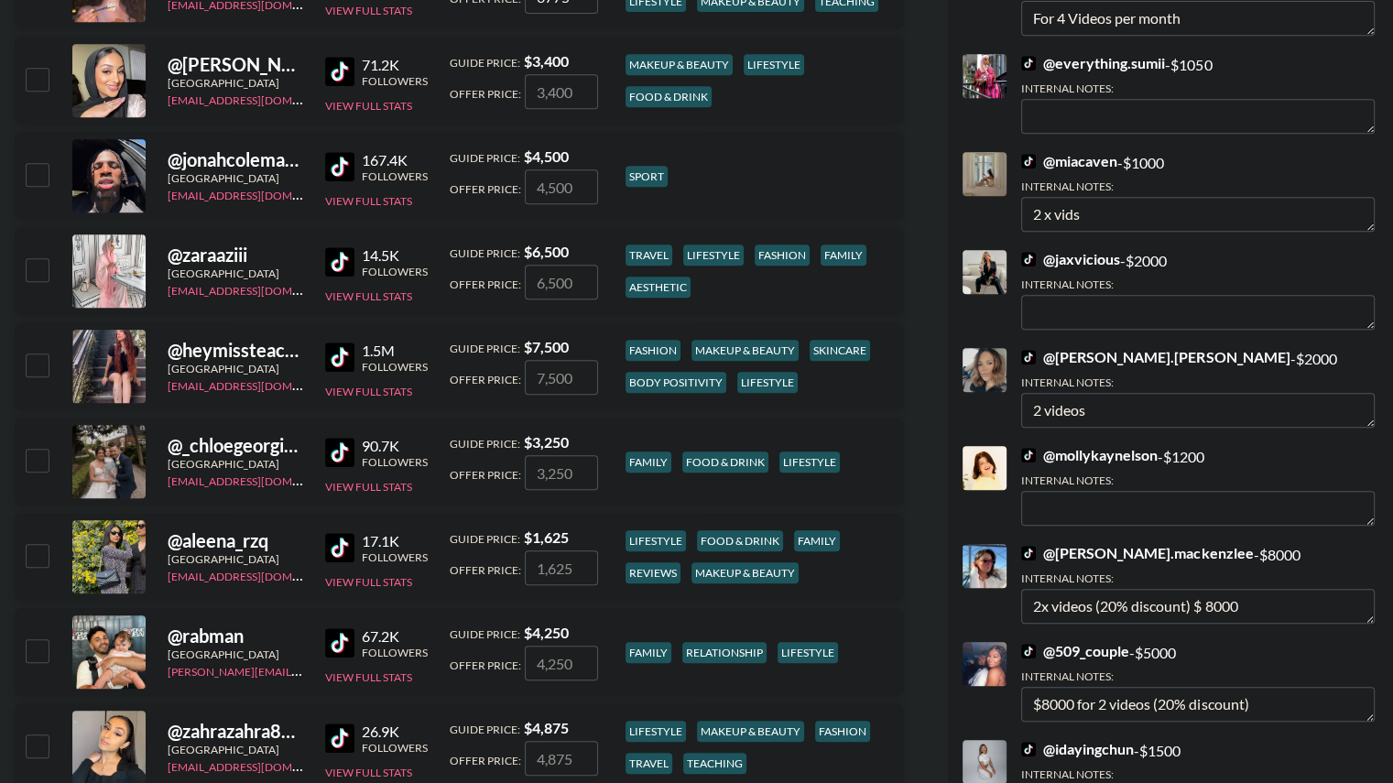
scroll to position [859, 0]
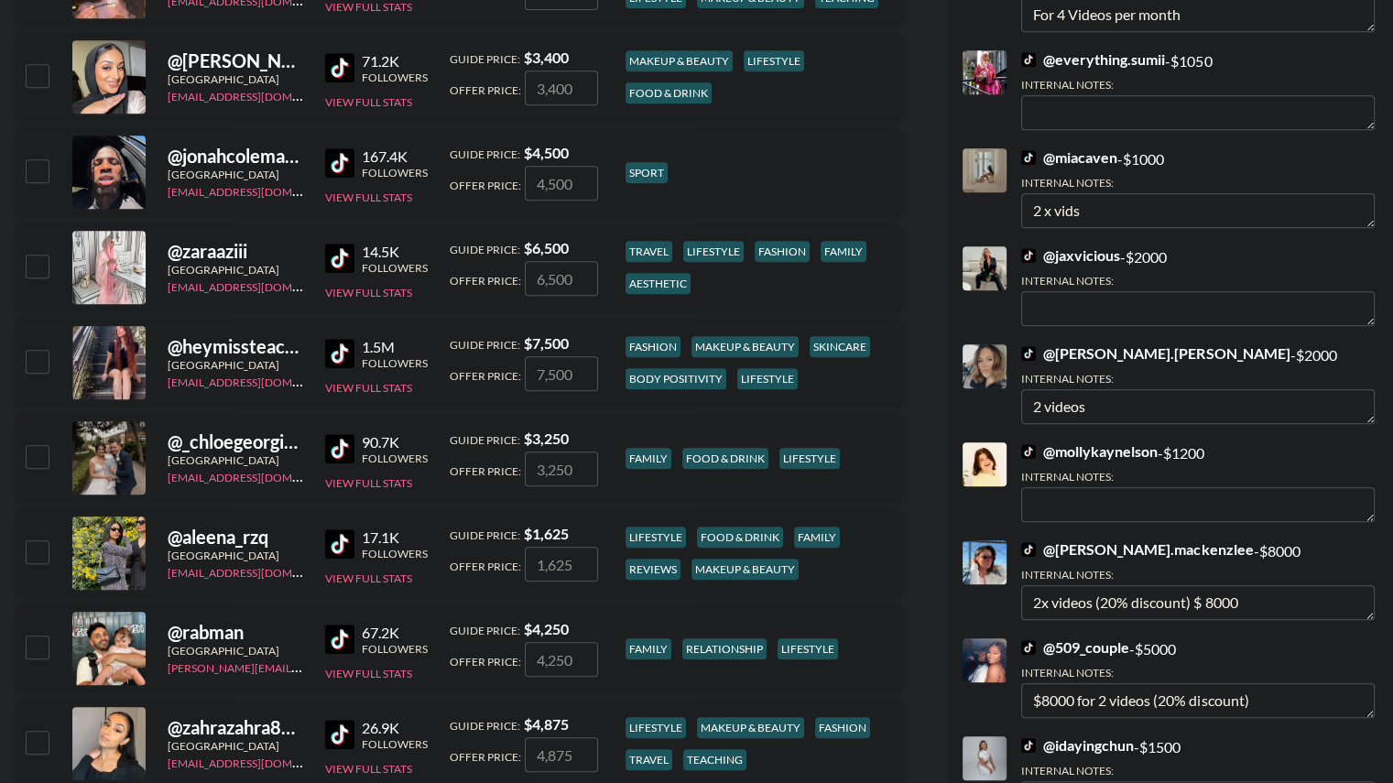
click at [27, 359] on input "checkbox" at bounding box center [37, 361] width 22 height 22
checkbox input "true"
type input "7500"
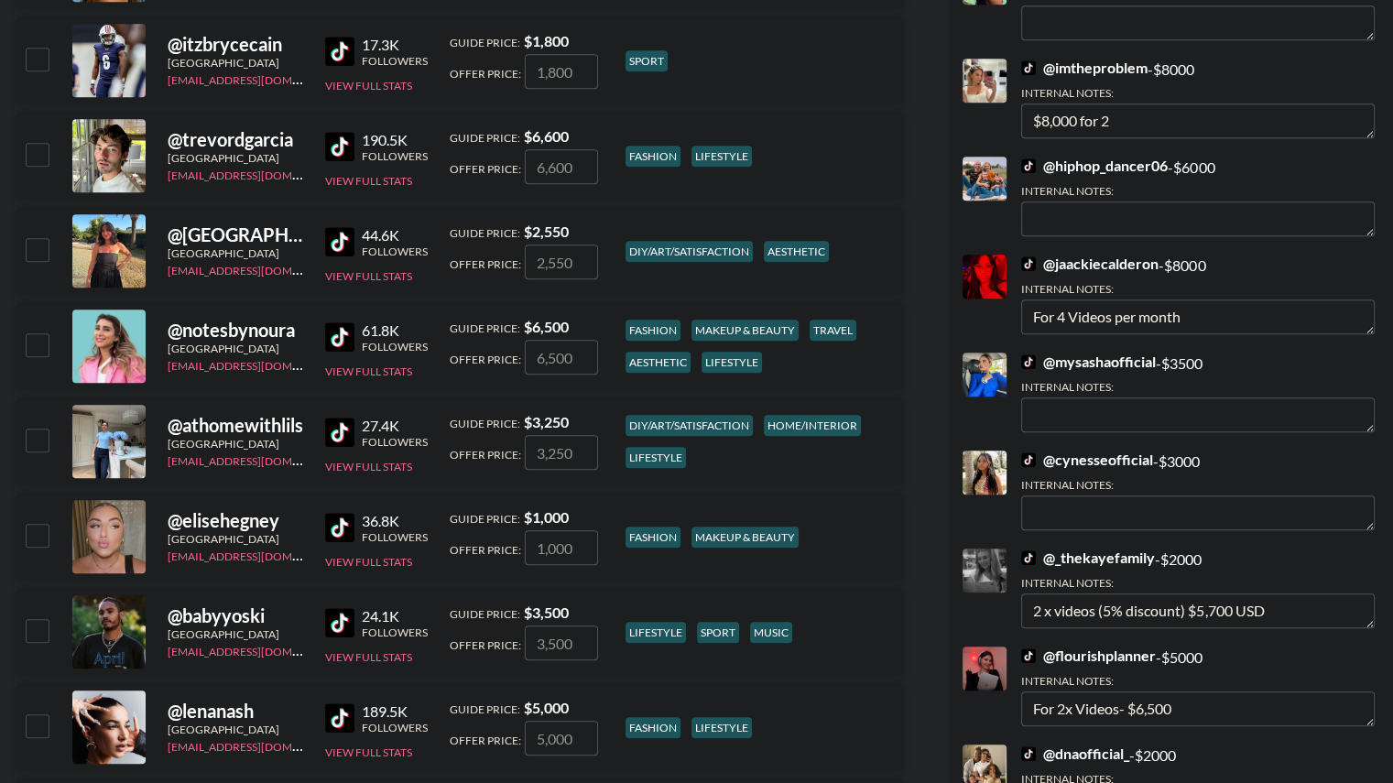
scroll to position [1734, 0]
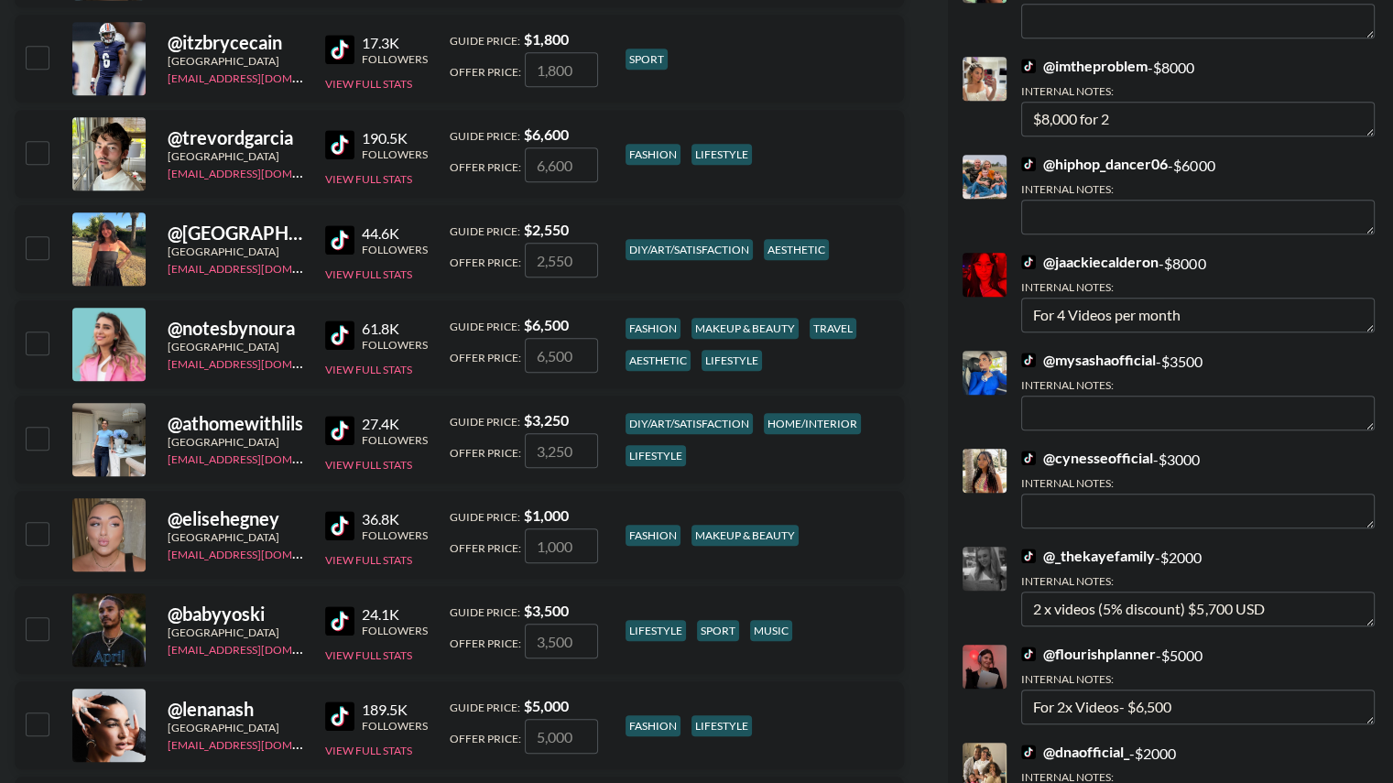
click at [36, 338] on input "checkbox" at bounding box center [37, 342] width 22 height 22
checkbox input "true"
type input "6500"
click at [38, 432] on input "checkbox" at bounding box center [37, 438] width 22 height 22
checkbox input "true"
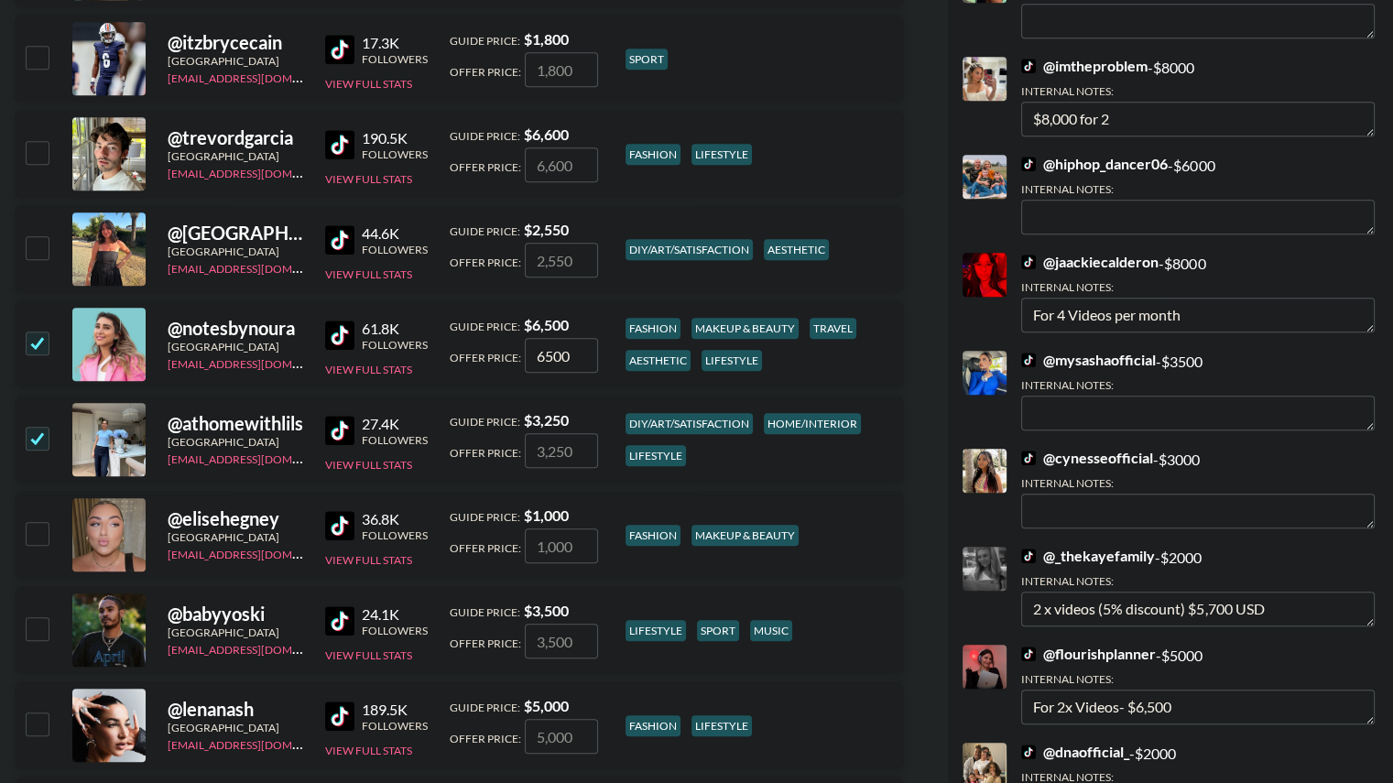
type input "3250"
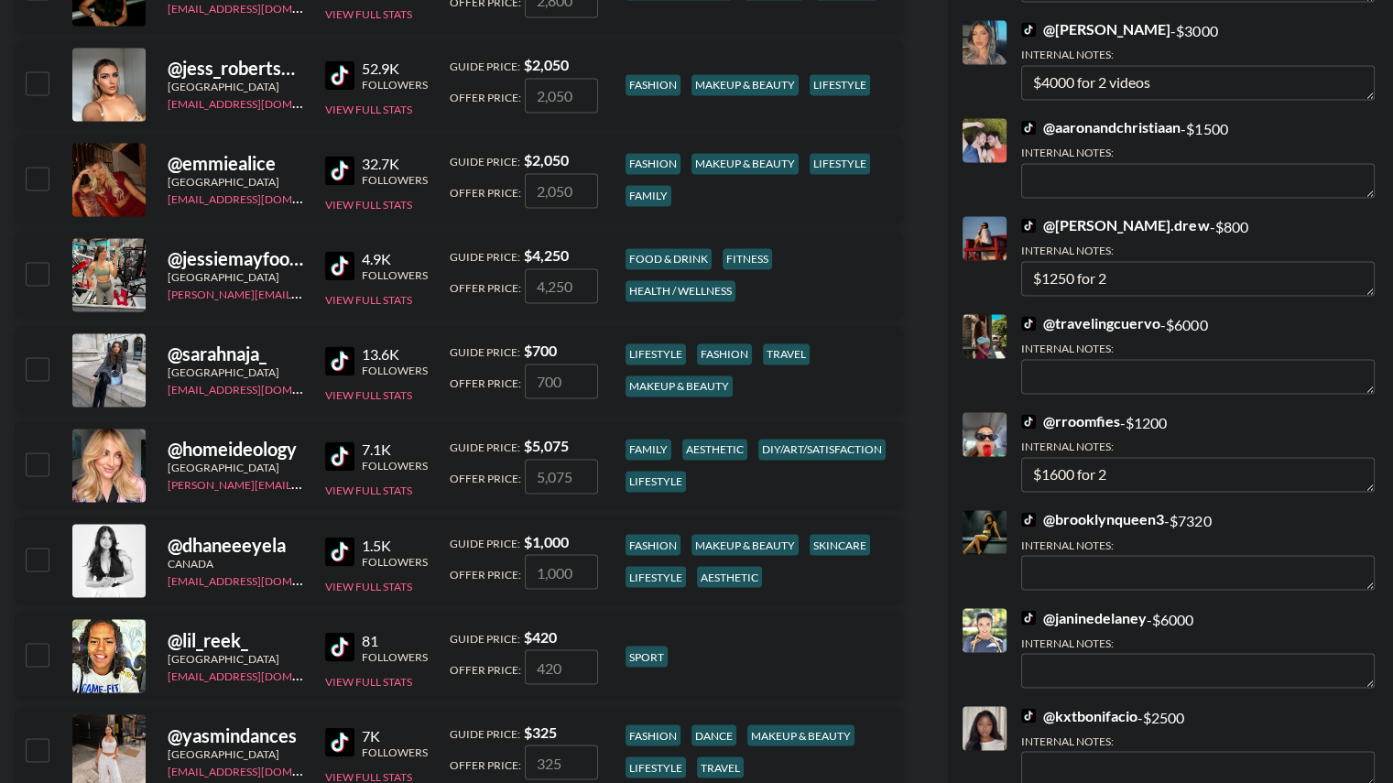
scroll to position [2949, 0]
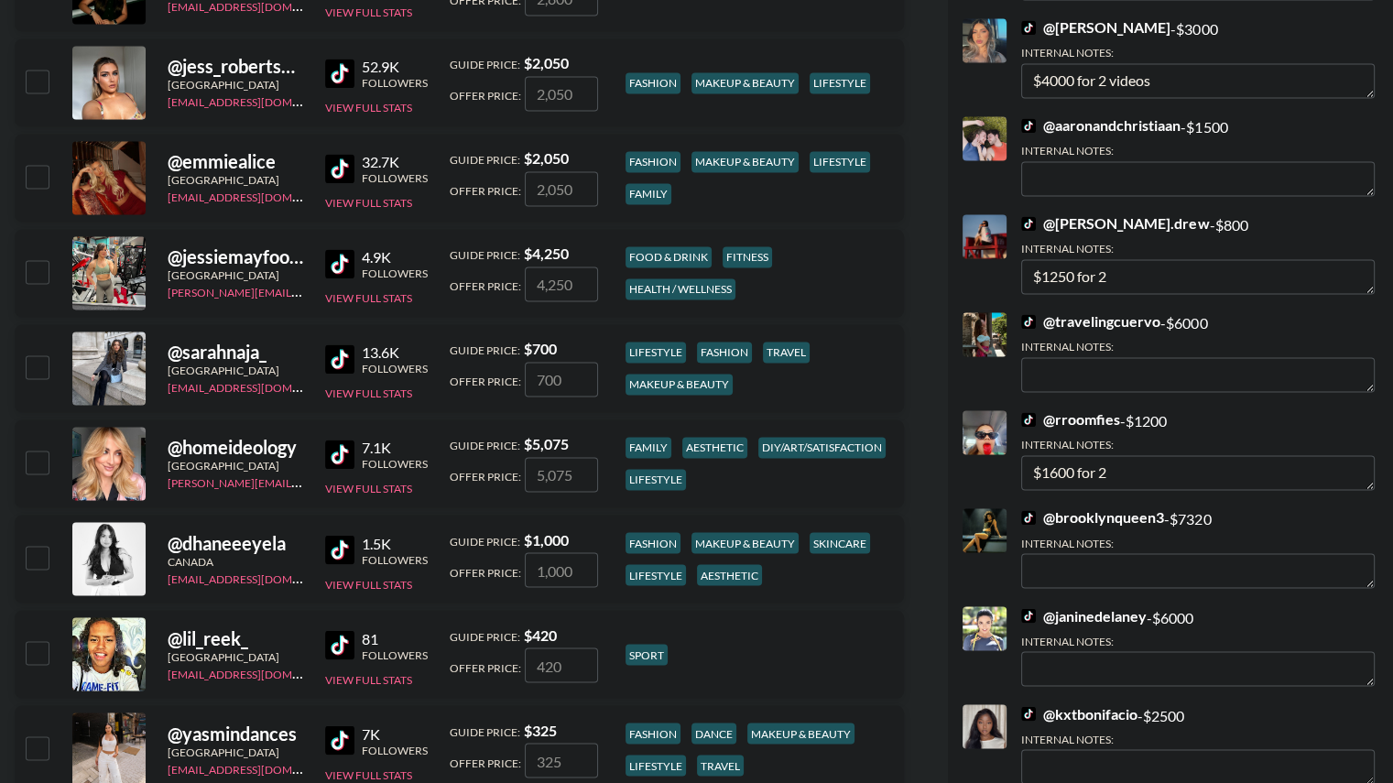
click at [39, 465] on input "checkbox" at bounding box center [37, 462] width 22 height 22
checkbox input "true"
type input "5075"
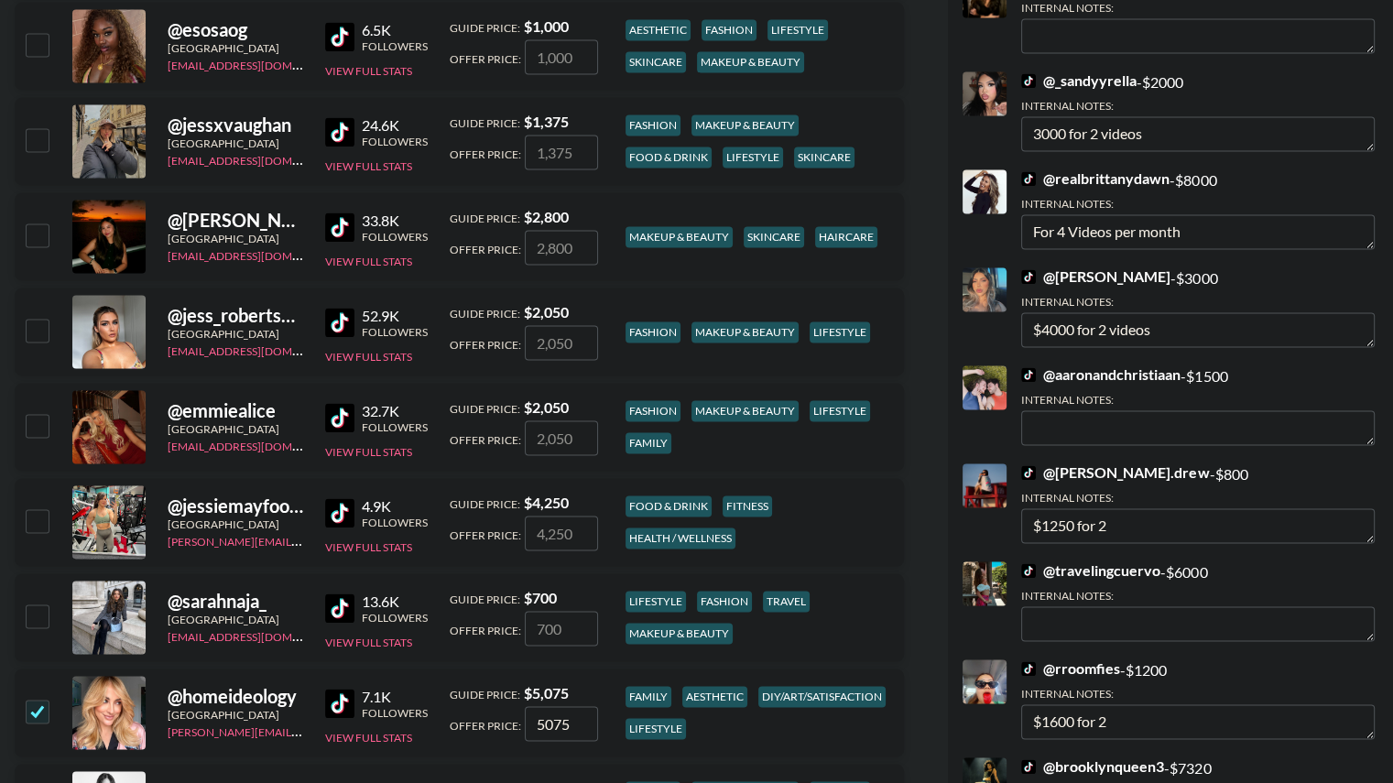
scroll to position [2699, 0]
click at [37, 518] on input "checkbox" at bounding box center [37, 521] width 22 height 22
checkbox input "true"
type input "4250"
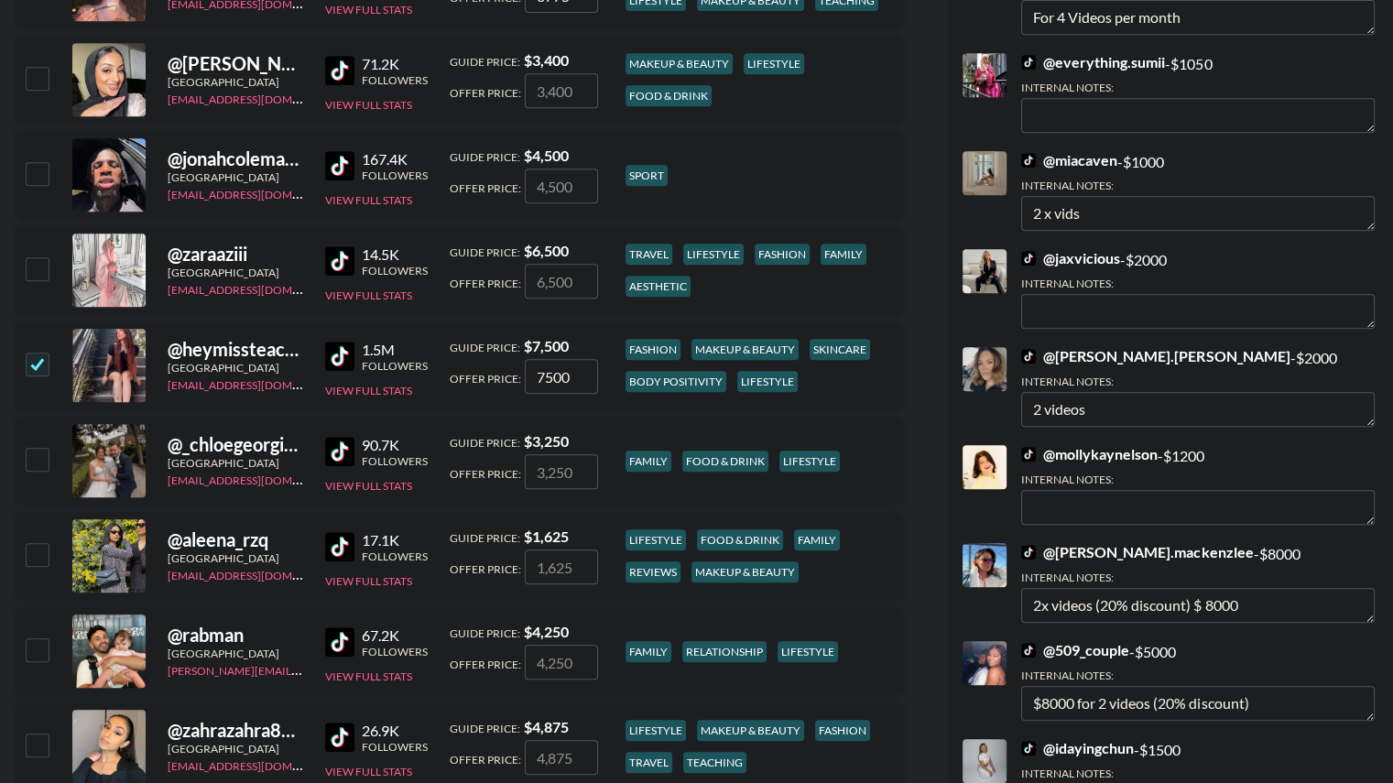
scroll to position [855, 0]
click at [31, 458] on input "checkbox" at bounding box center [37, 460] width 22 height 22
checkbox input "true"
type input "3250"
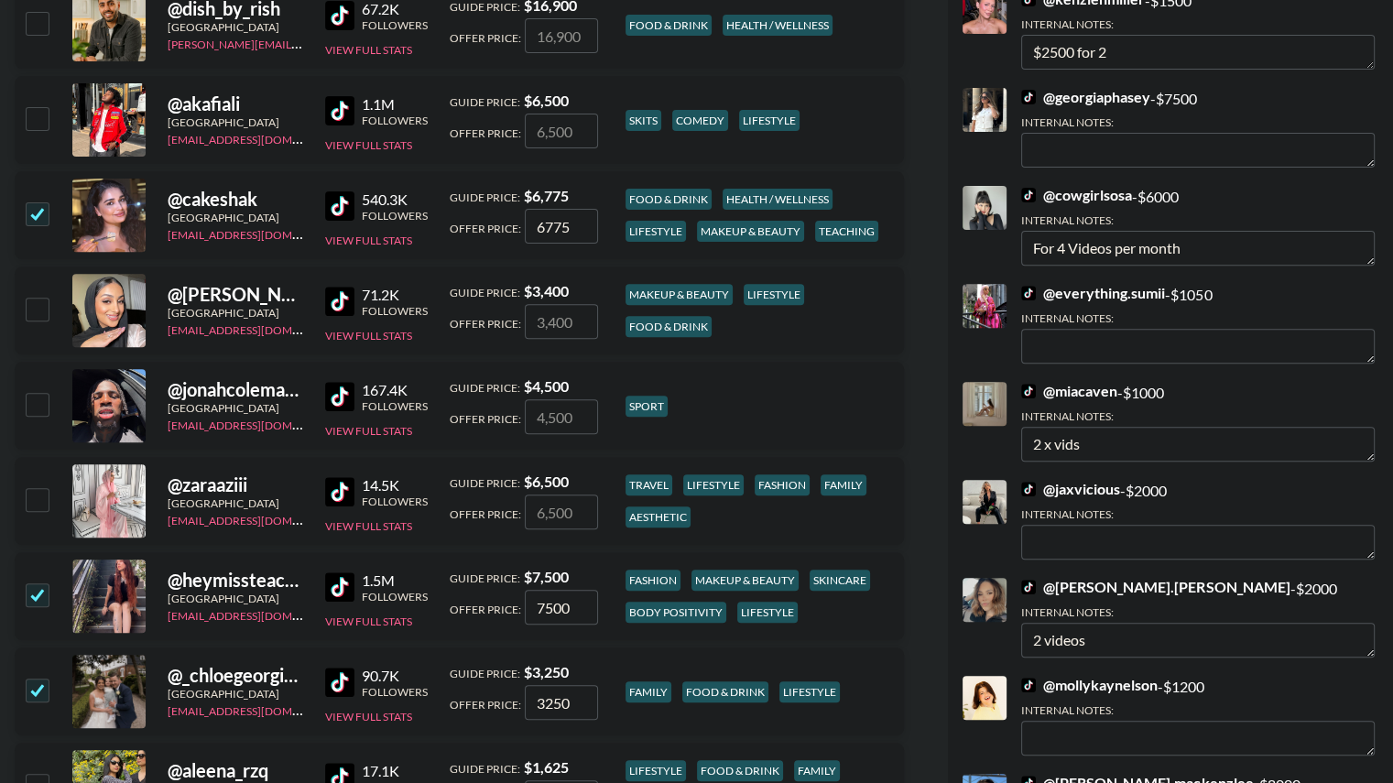
scroll to position [603, 0]
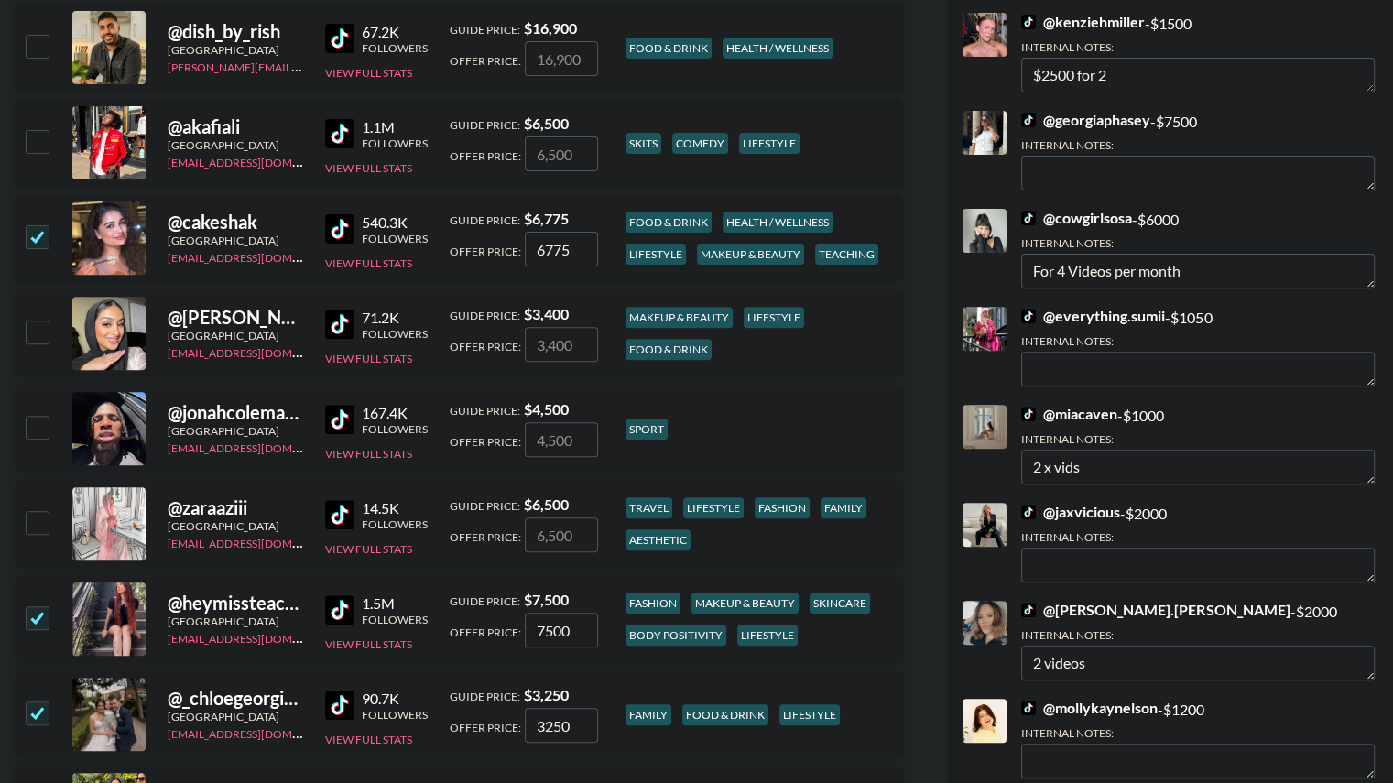
click at [33, 518] on input "checkbox" at bounding box center [37, 522] width 22 height 22
checkbox input "true"
type input "6500"
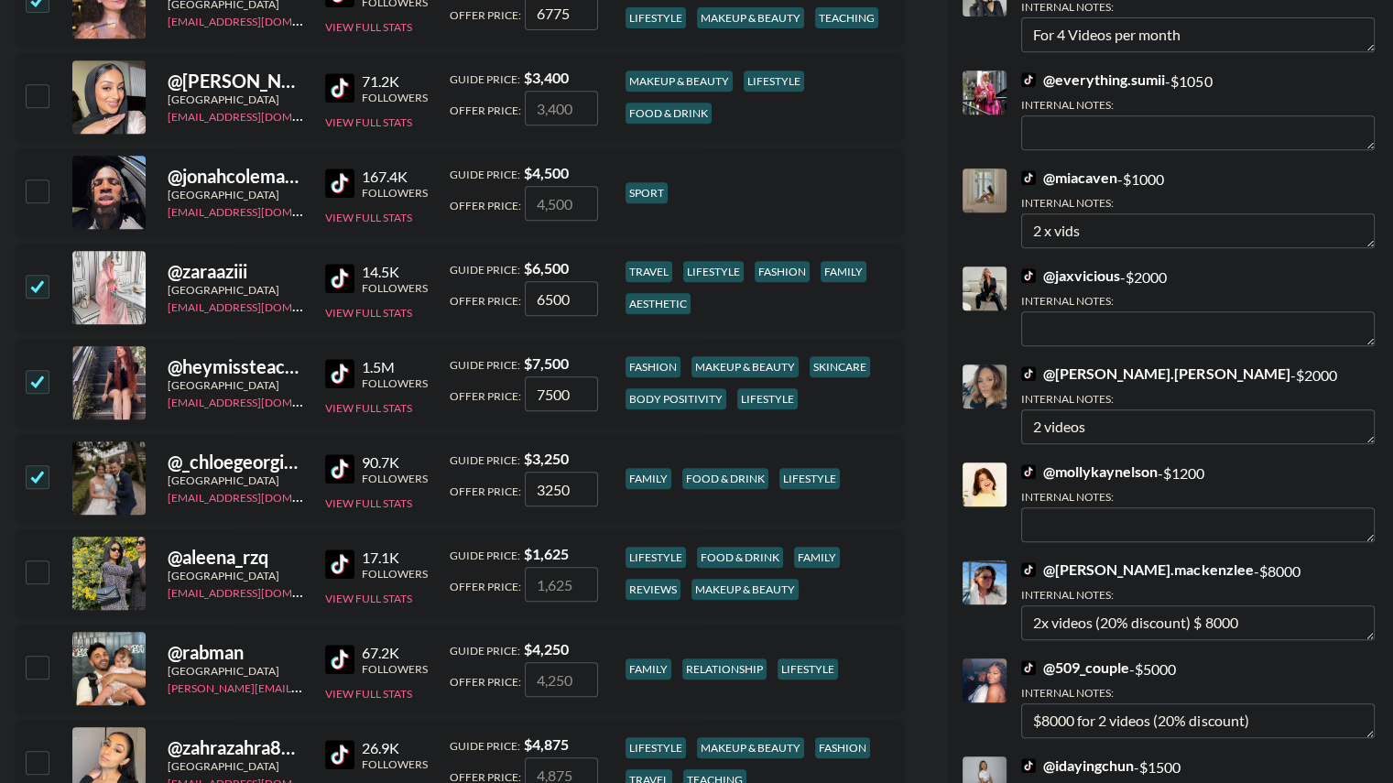
scroll to position [839, 0]
click at [38, 288] on input "checkbox" at bounding box center [37, 286] width 22 height 22
checkbox input "false"
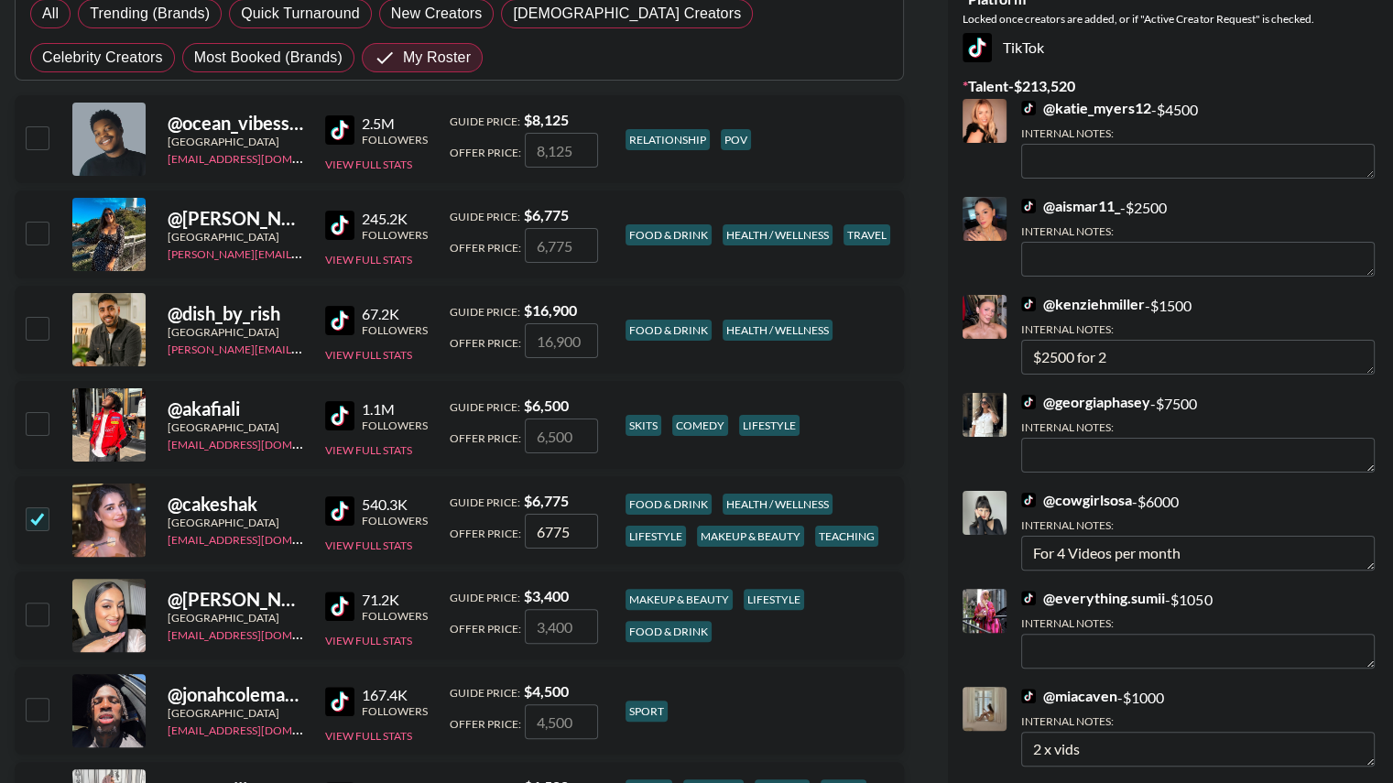
scroll to position [319, 0]
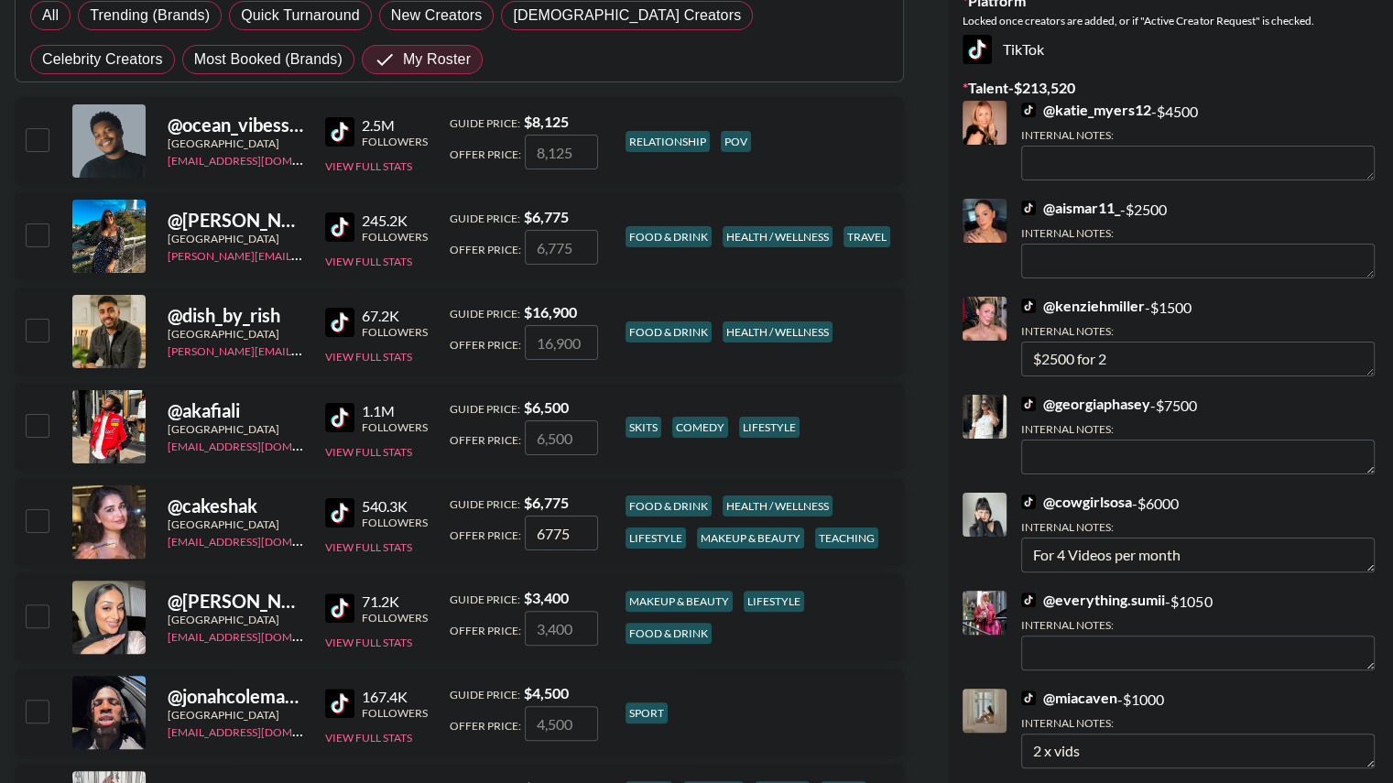
checkbox input "false"
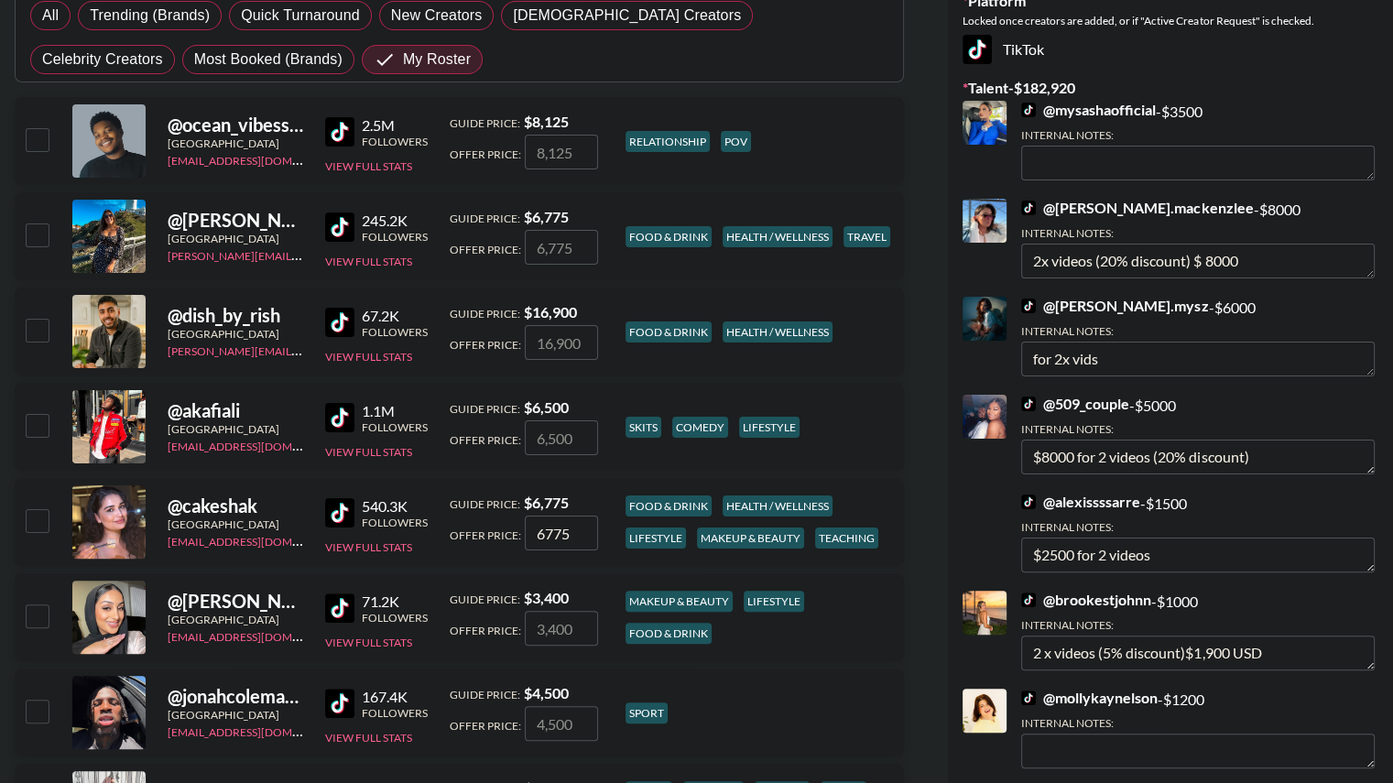
click at [23, 238] on div at bounding box center [36, 236] width 28 height 31
click at [34, 230] on input "checkbox" at bounding box center [37, 234] width 22 height 22
checkbox input "true"
type input "6775"
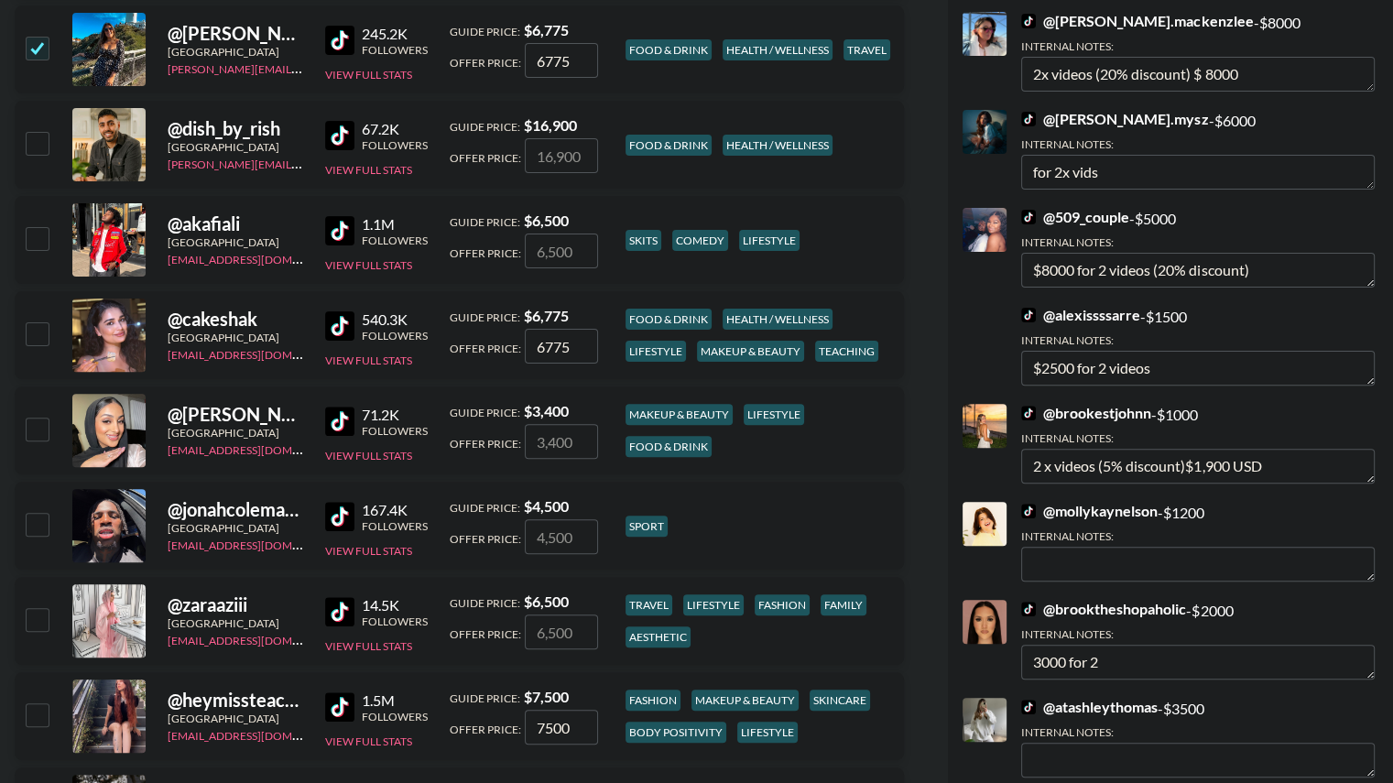
scroll to position [509, 0]
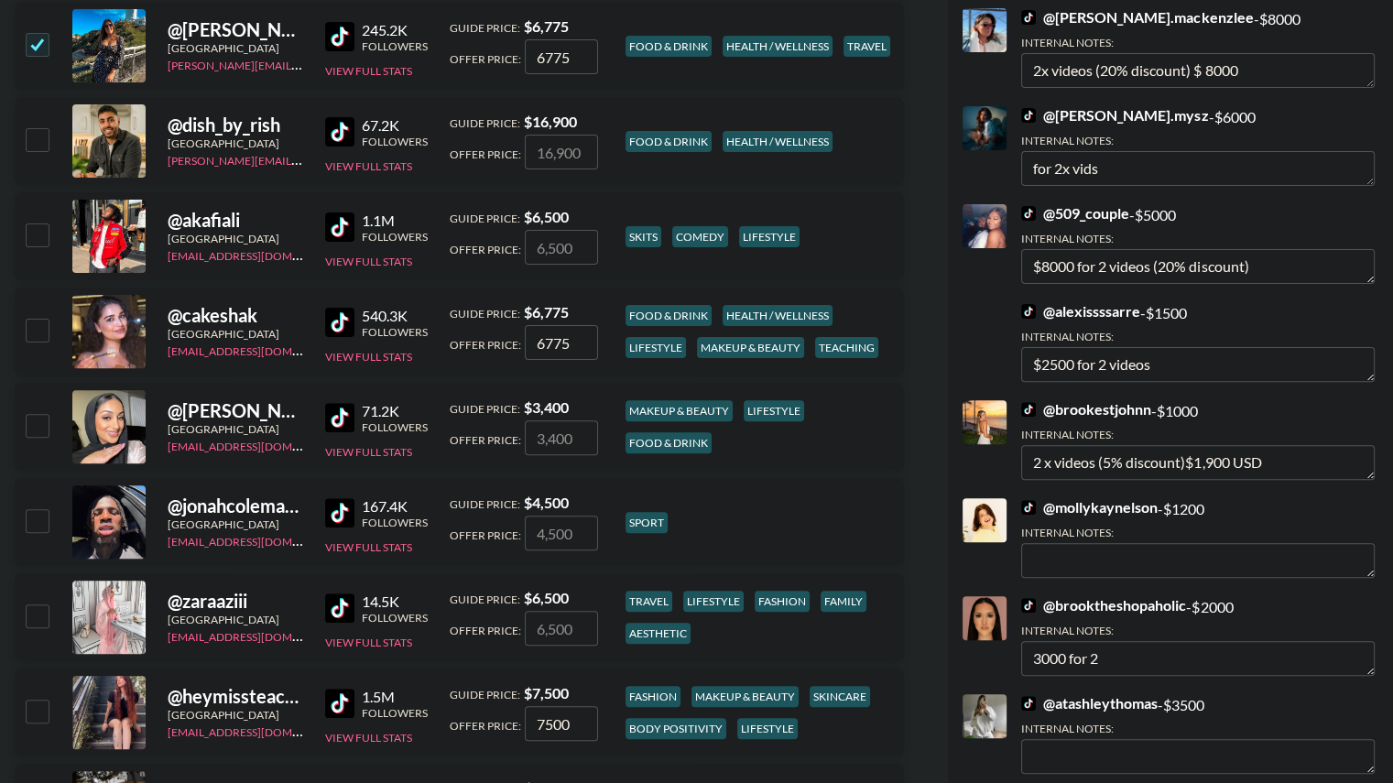
click at [37, 331] on input "checkbox" at bounding box center [37, 330] width 22 height 22
checkbox input "true"
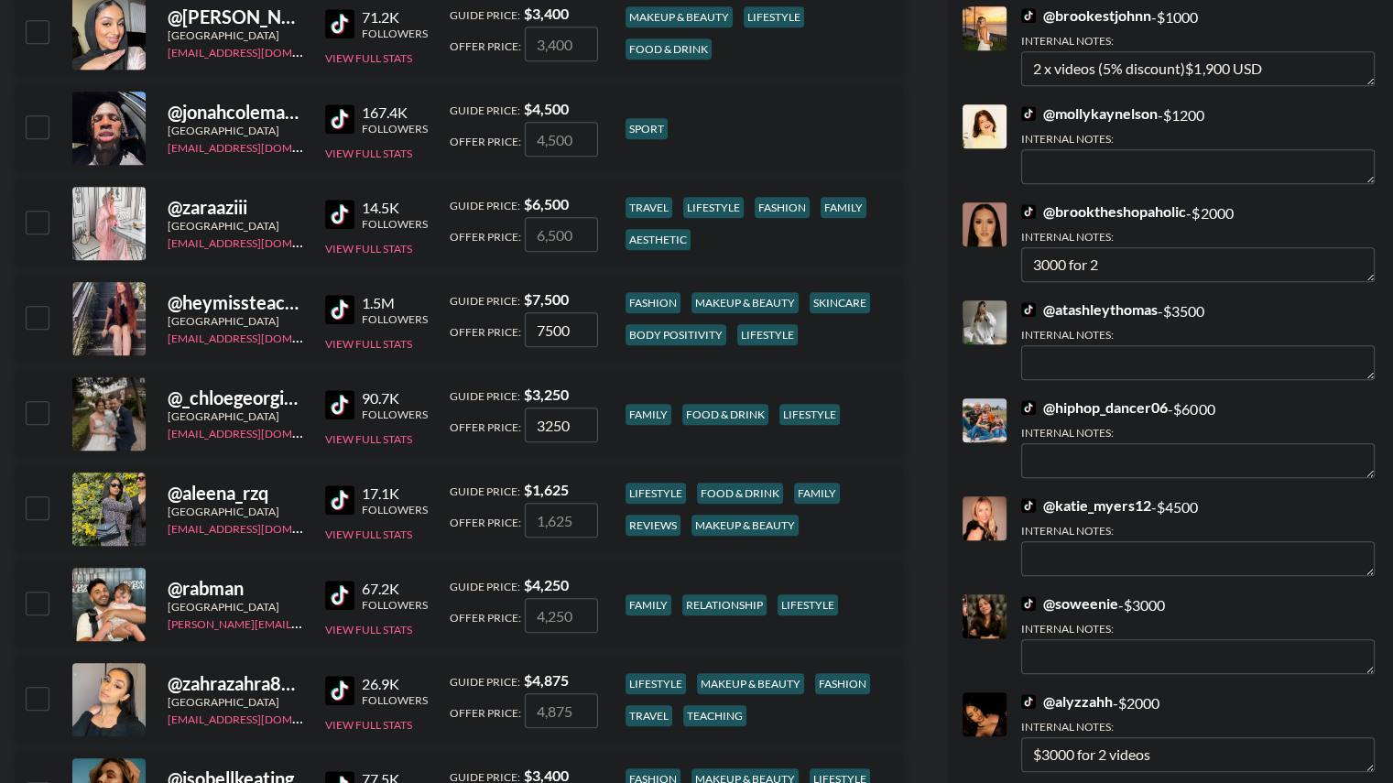
scroll to position [905, 0]
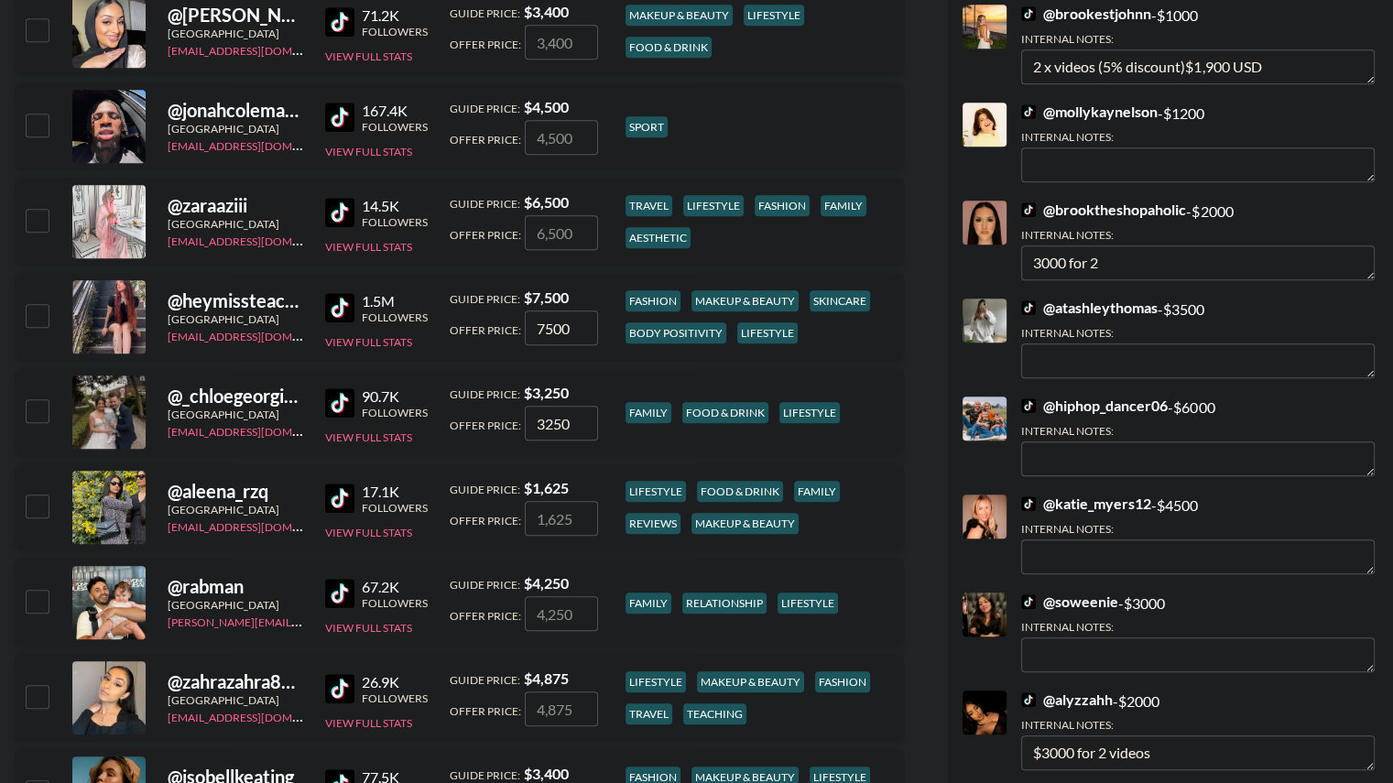
click at [45, 311] on input "checkbox" at bounding box center [37, 315] width 22 height 22
checkbox input "true"
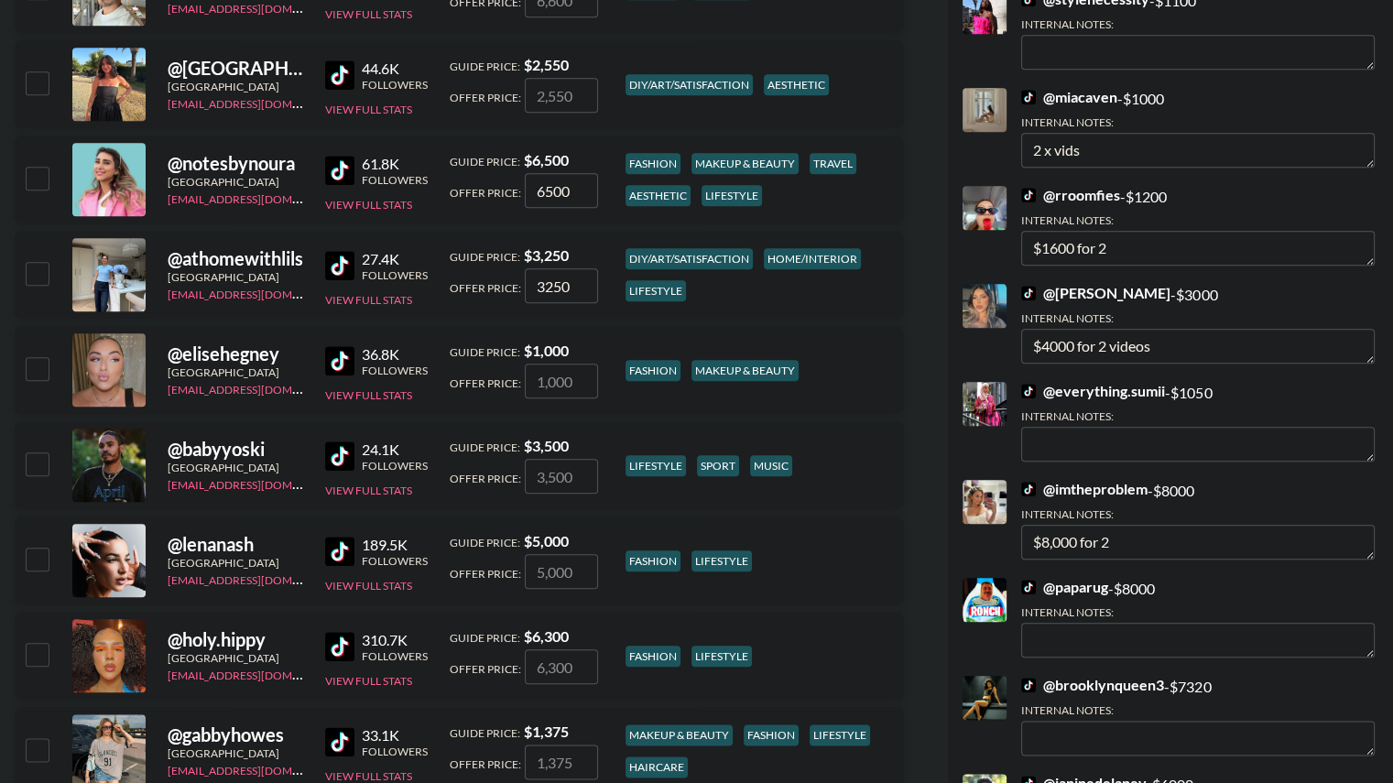
scroll to position [1905, 0]
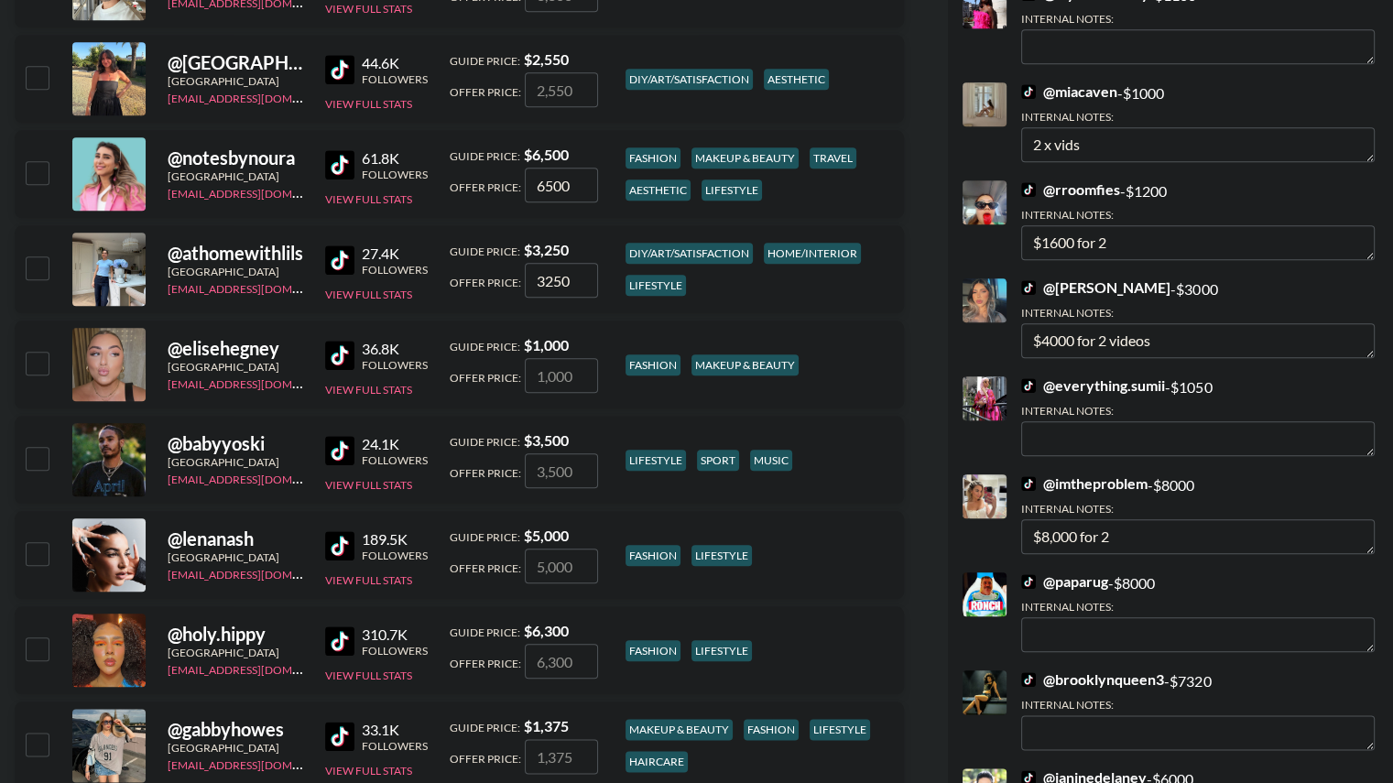
click at [33, 273] on input "checkbox" at bounding box center [37, 267] width 22 height 22
checkbox input "true"
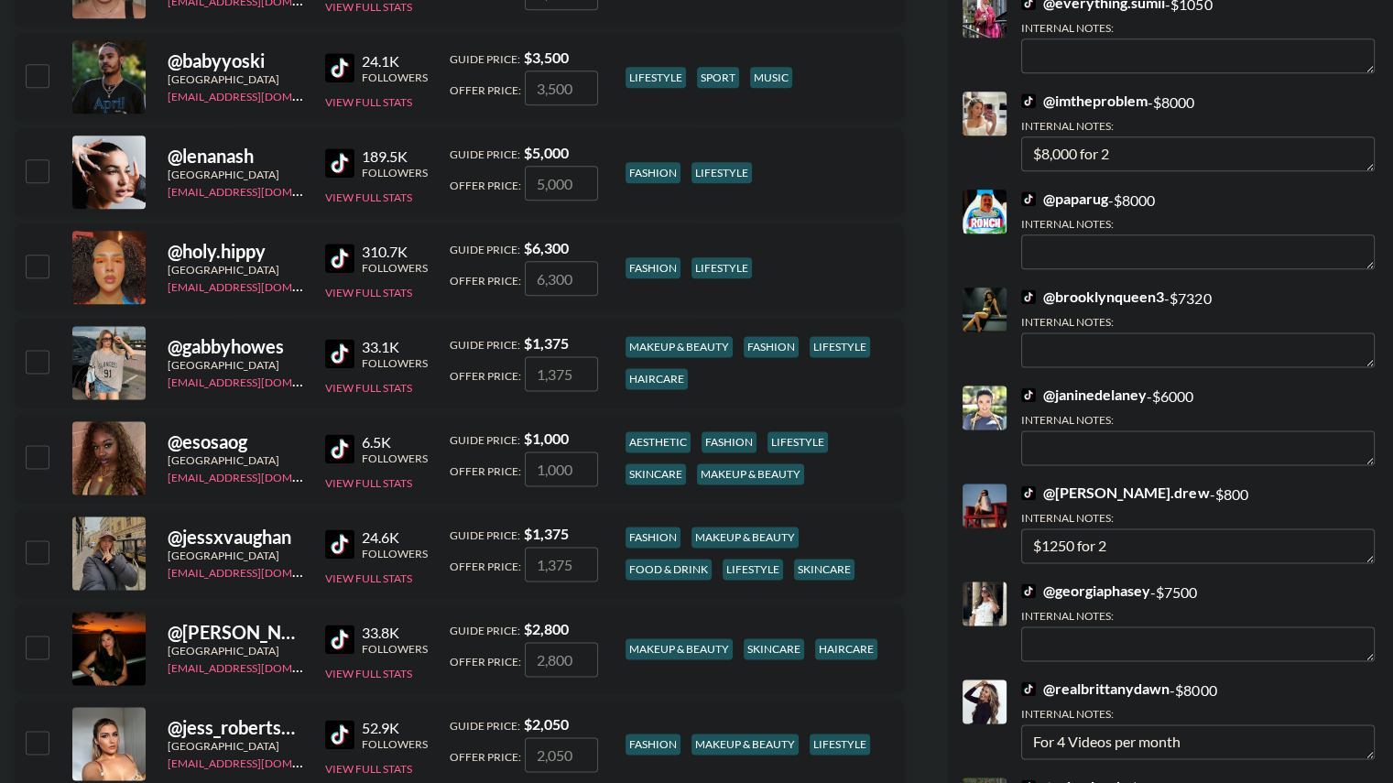
scroll to position [2288, 0]
click at [37, 263] on input "checkbox" at bounding box center [37, 265] width 22 height 22
checkbox input "true"
type input "6300"
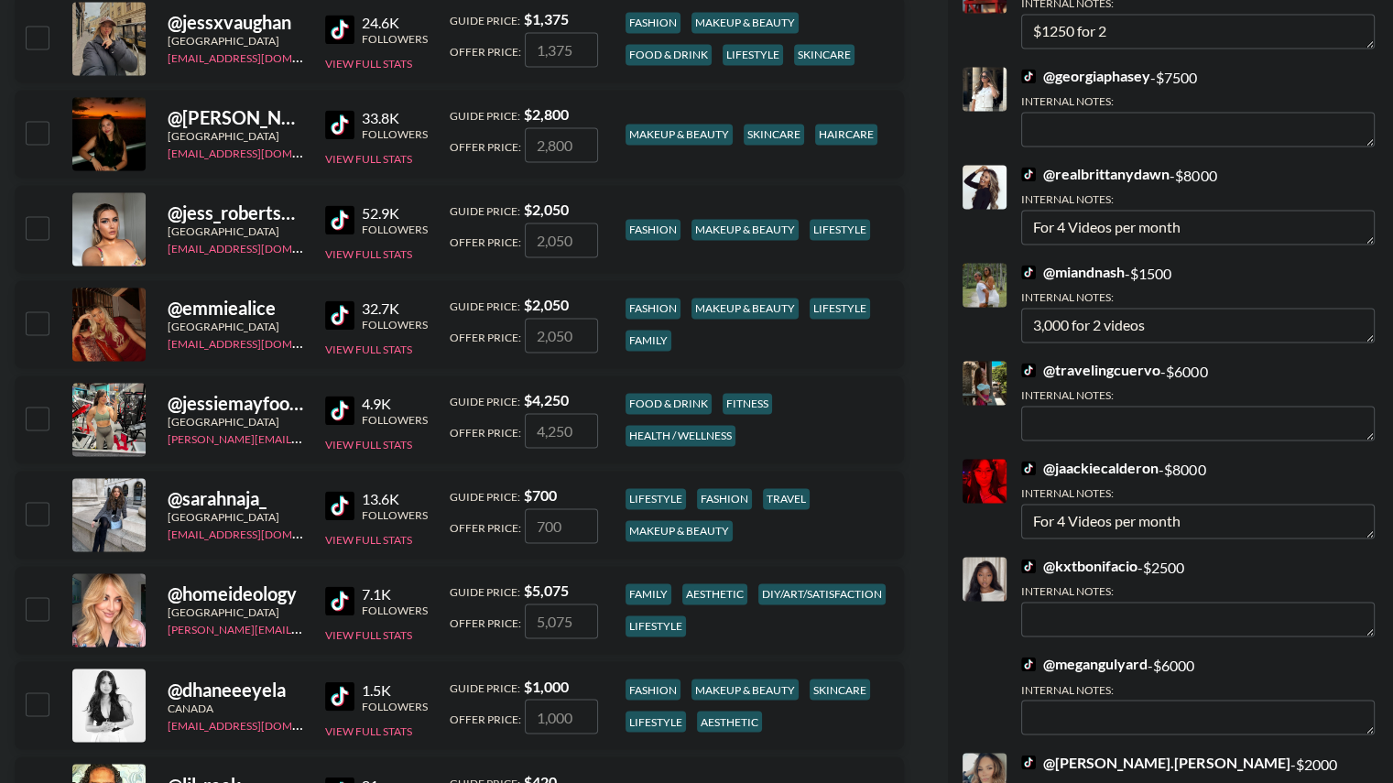
scroll to position [2804, 0]
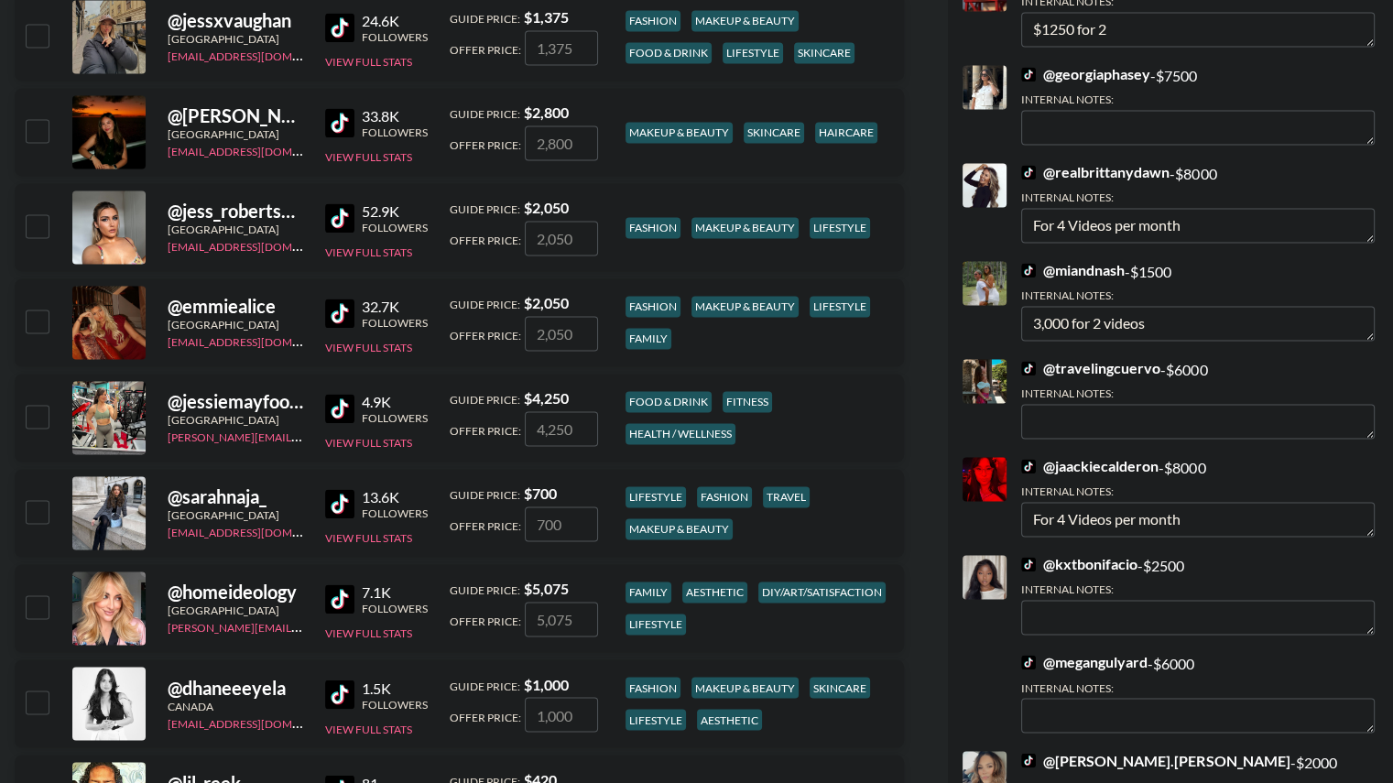
click at [37, 416] on input "checkbox" at bounding box center [37, 416] width 22 height 22
checkbox input "true"
type input "4250"
click at [38, 603] on input "checkbox" at bounding box center [37, 606] width 22 height 22
checkbox input "true"
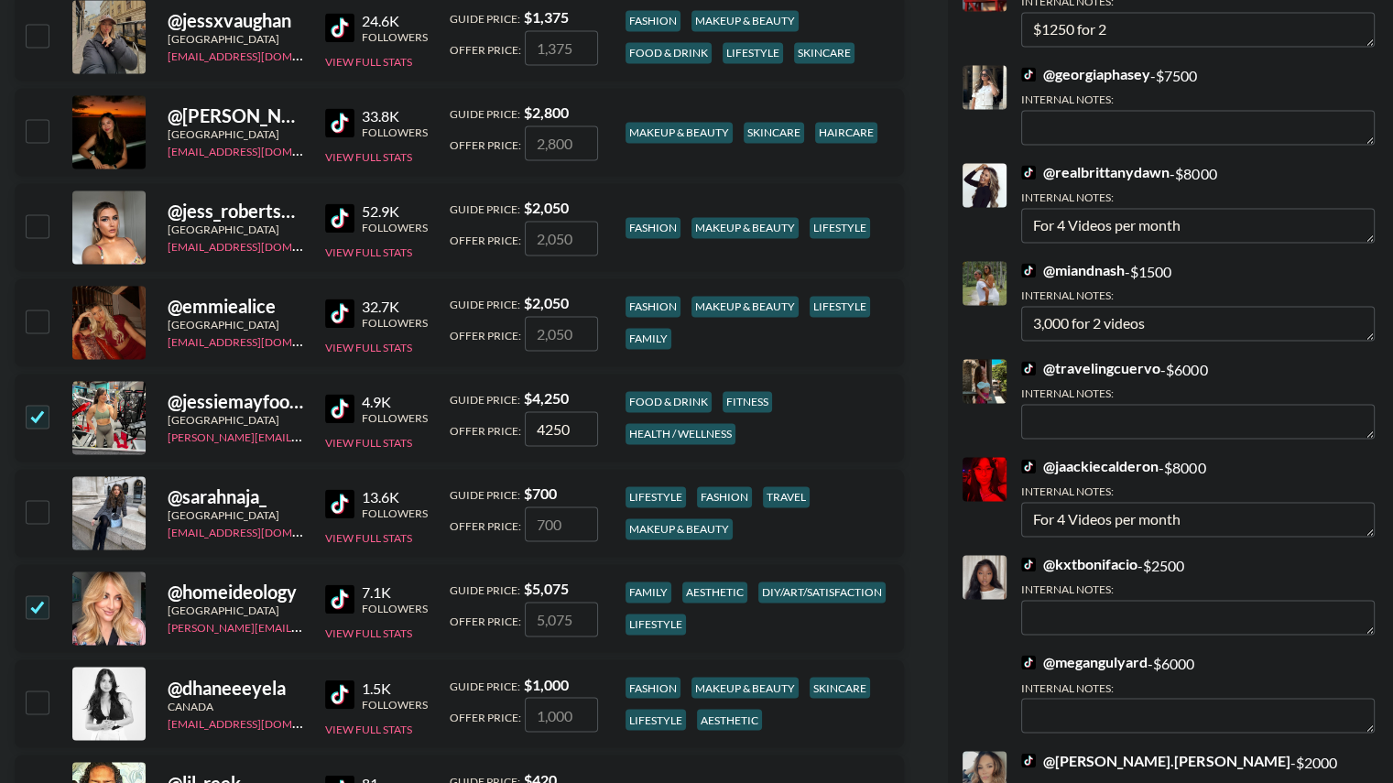
type input "5075"
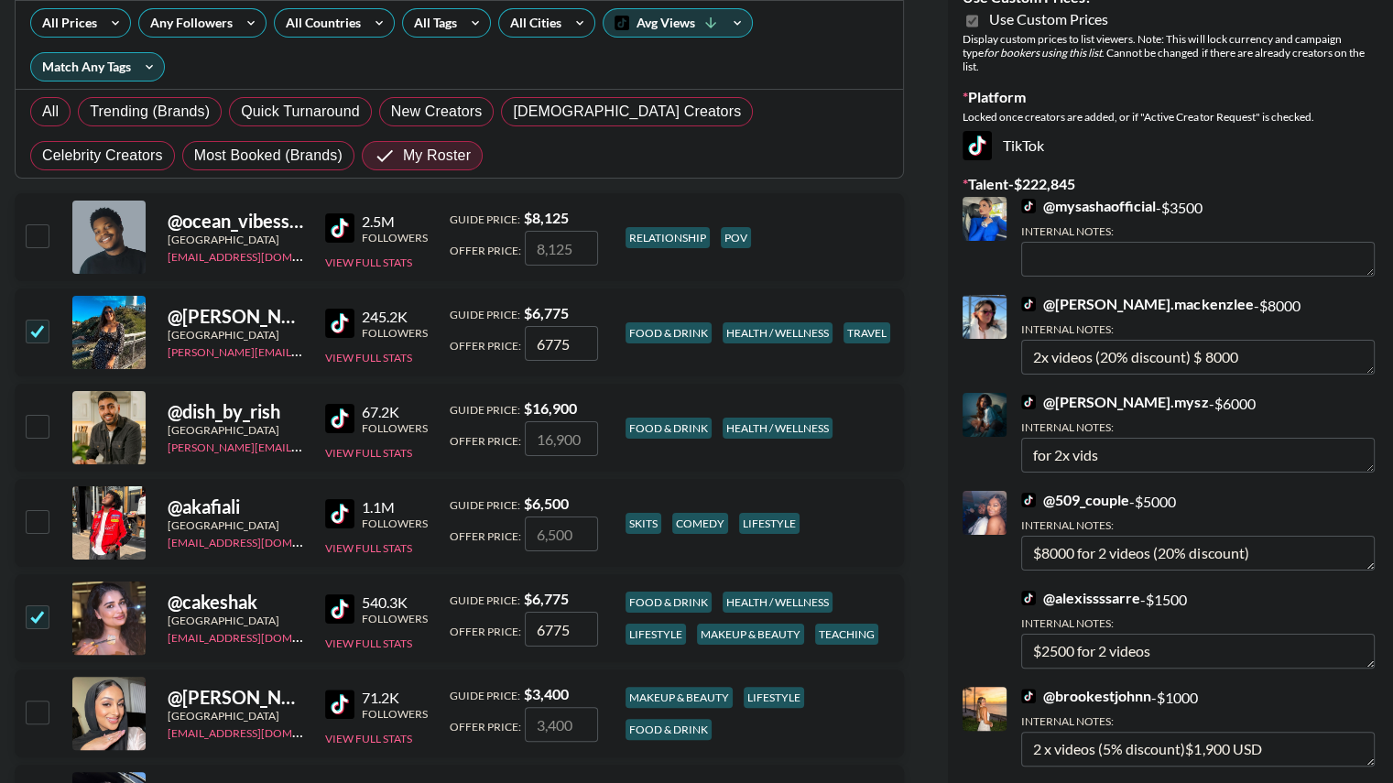
scroll to position [0, 0]
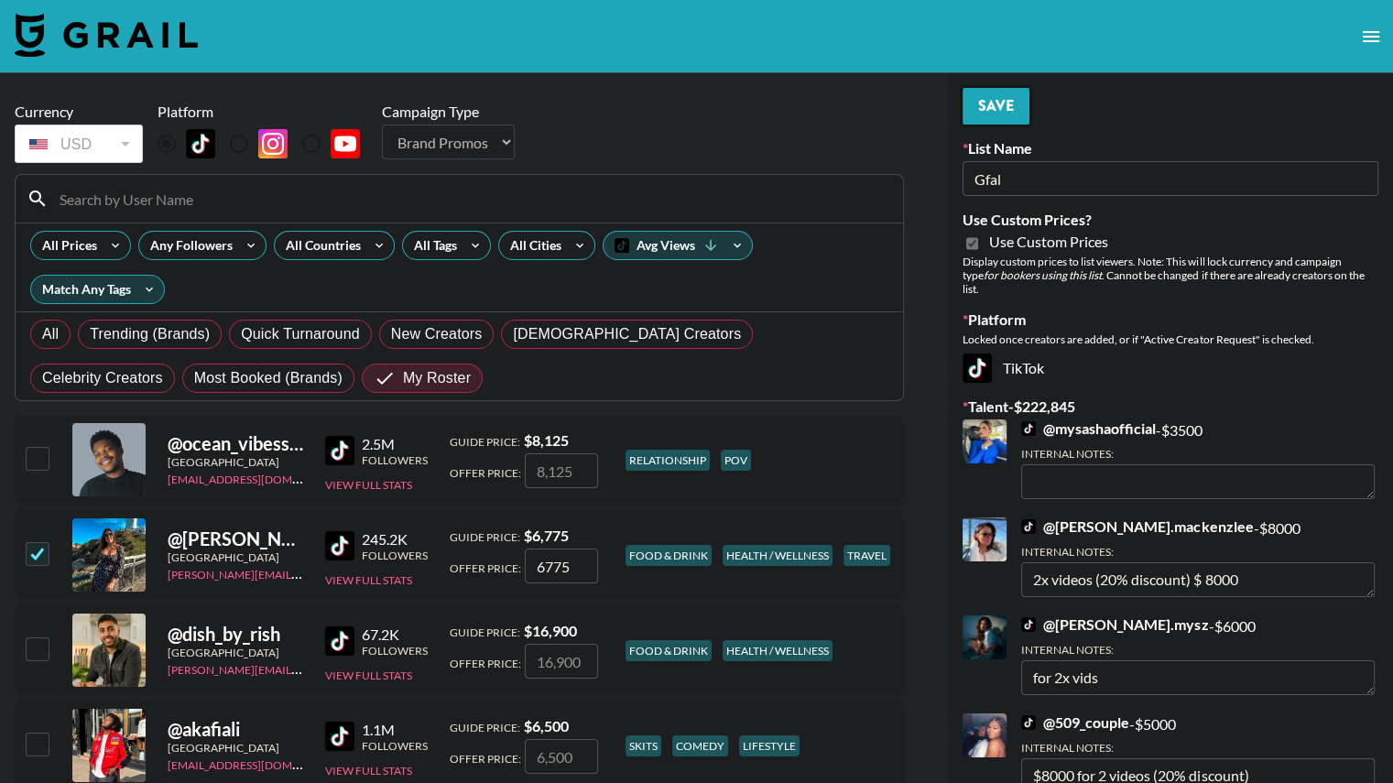
click at [982, 106] on button "Save" at bounding box center [995, 106] width 67 height 37
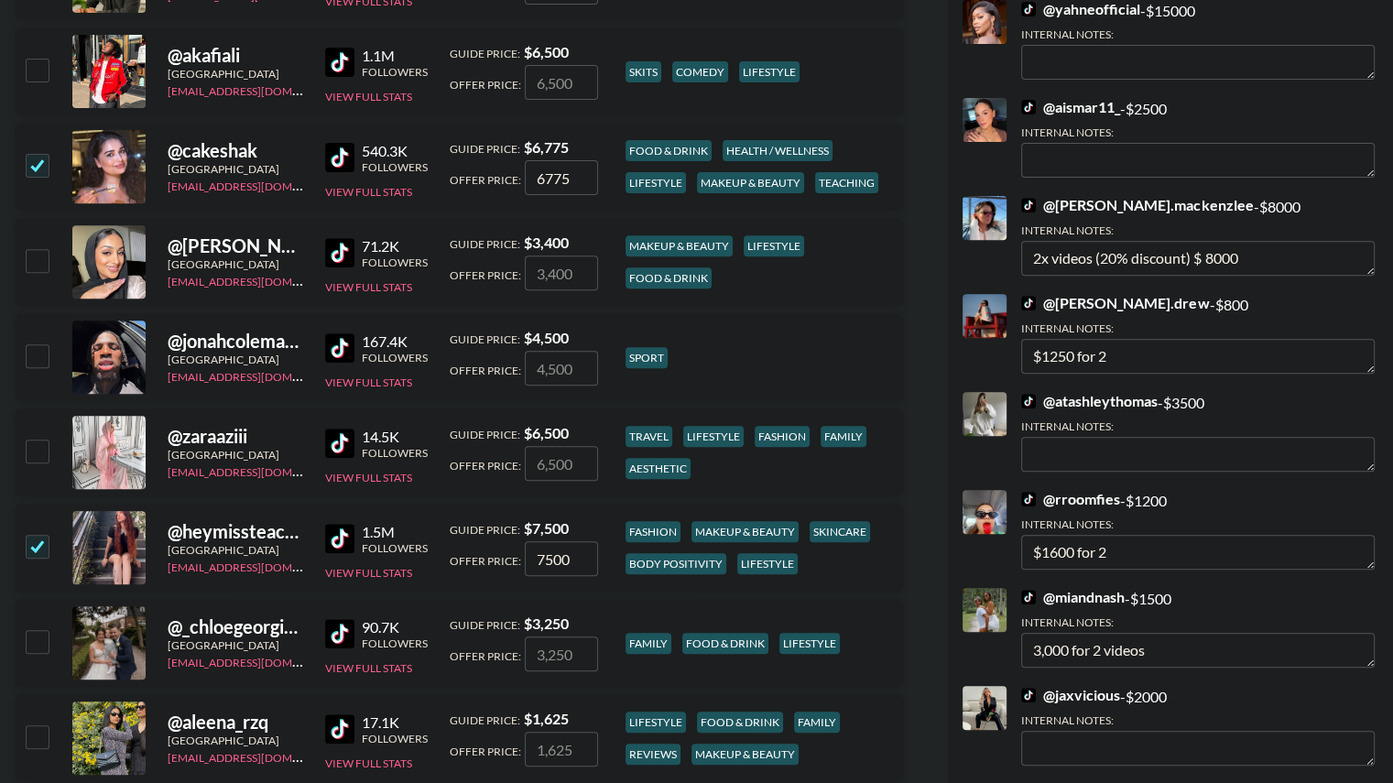
scroll to position [674, 0]
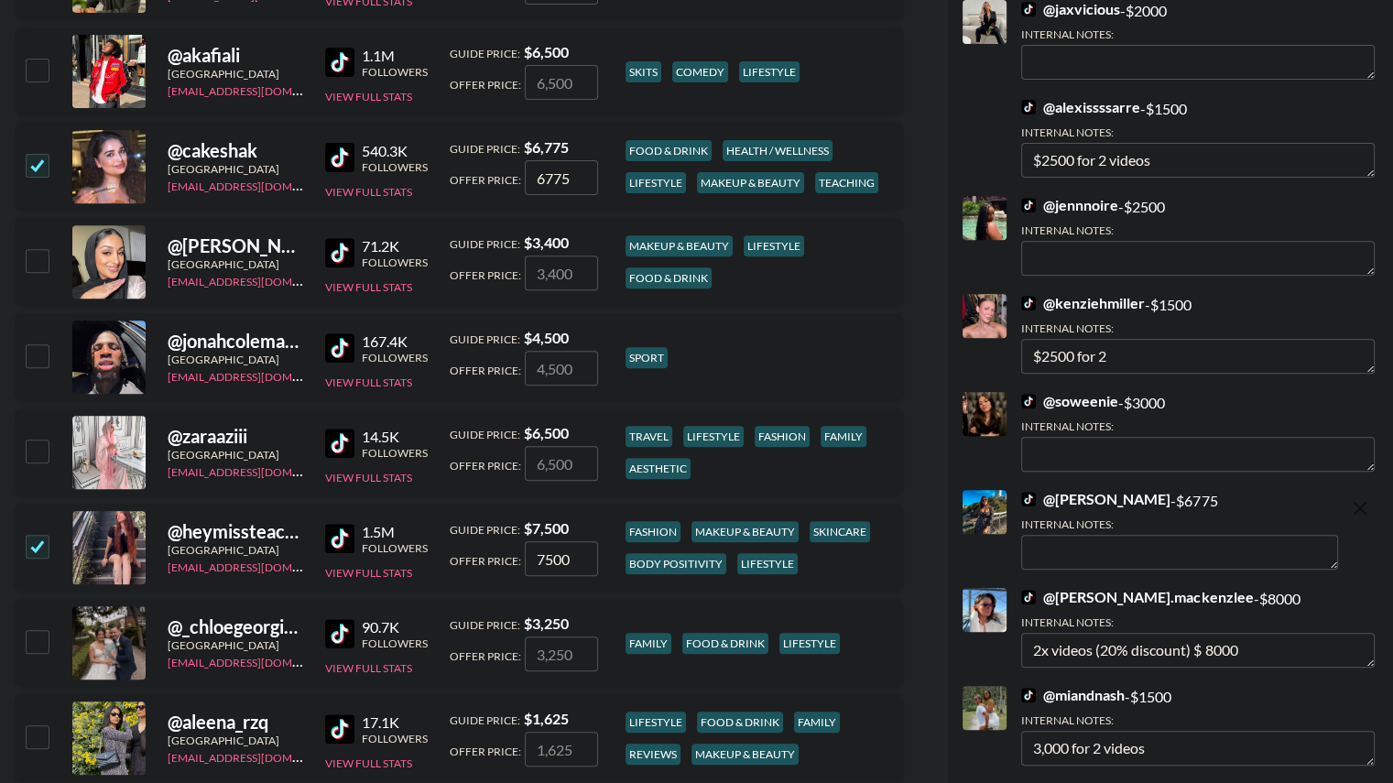
type textarea "$8000 for two videos - happy to hear your offer. Have solid Uk and US following…"
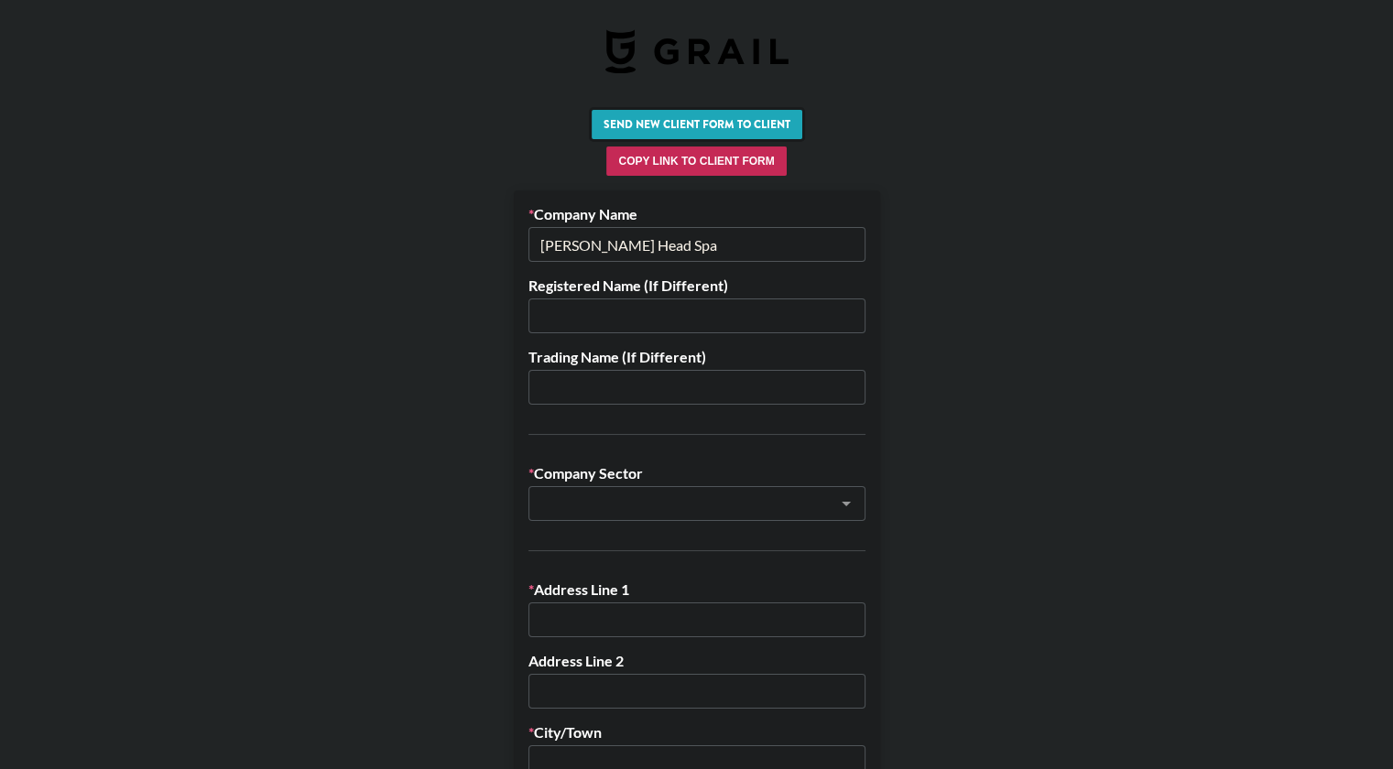
click at [697, 132] on button "Send New Client Form to Client" at bounding box center [697, 124] width 211 height 29
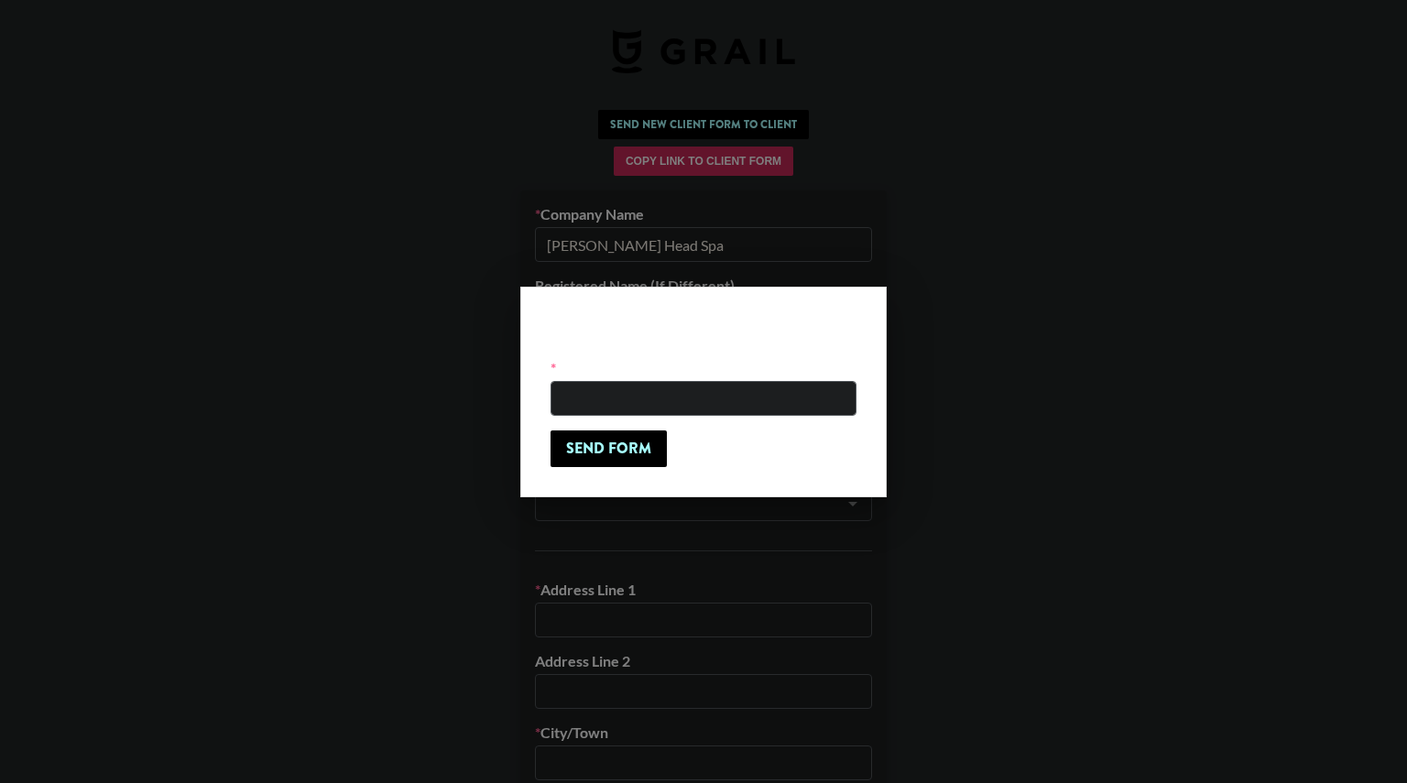
click at [662, 400] on input "email" at bounding box center [703, 398] width 306 height 35
paste input "[EMAIL_ADDRESS][DOMAIN_NAME]"
type input "[EMAIL_ADDRESS][DOMAIN_NAME]"
click at [610, 458] on input "Send Form" at bounding box center [608, 448] width 116 height 37
